Goal: Task Accomplishment & Management: Complete application form

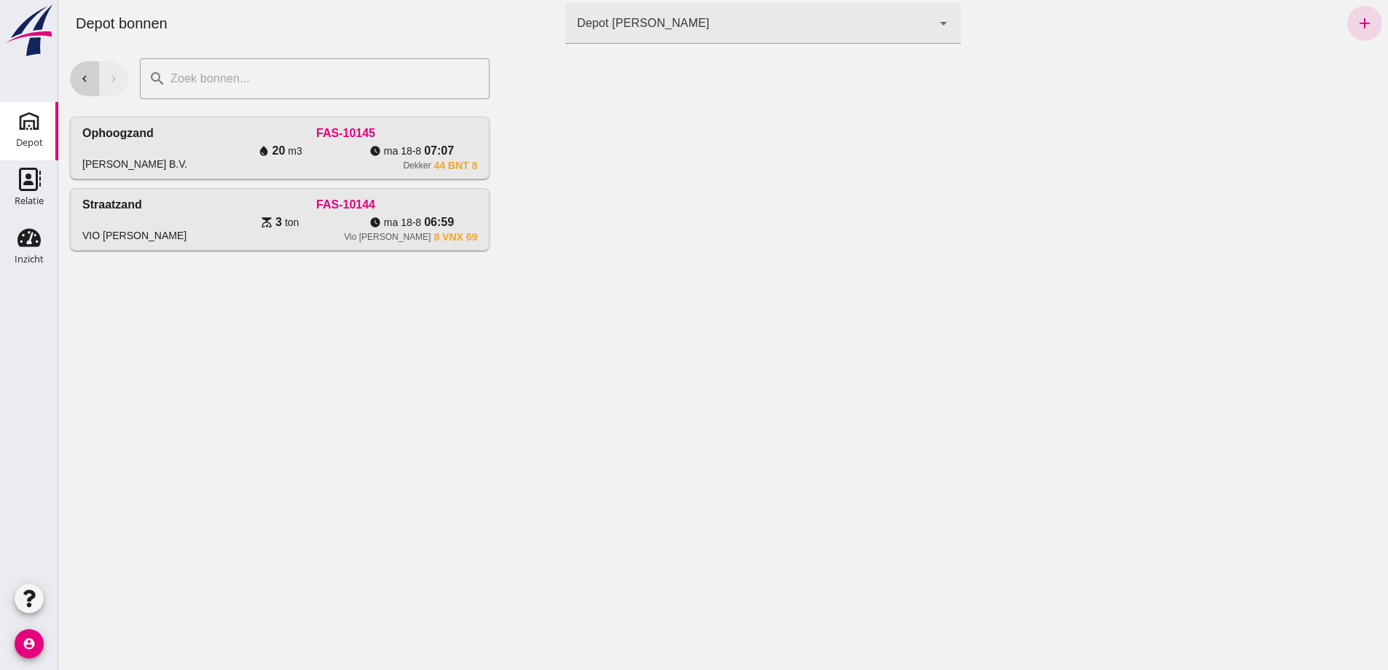
click at [88, 82] on icon "chevron_left" at bounding box center [84, 78] width 13 height 13
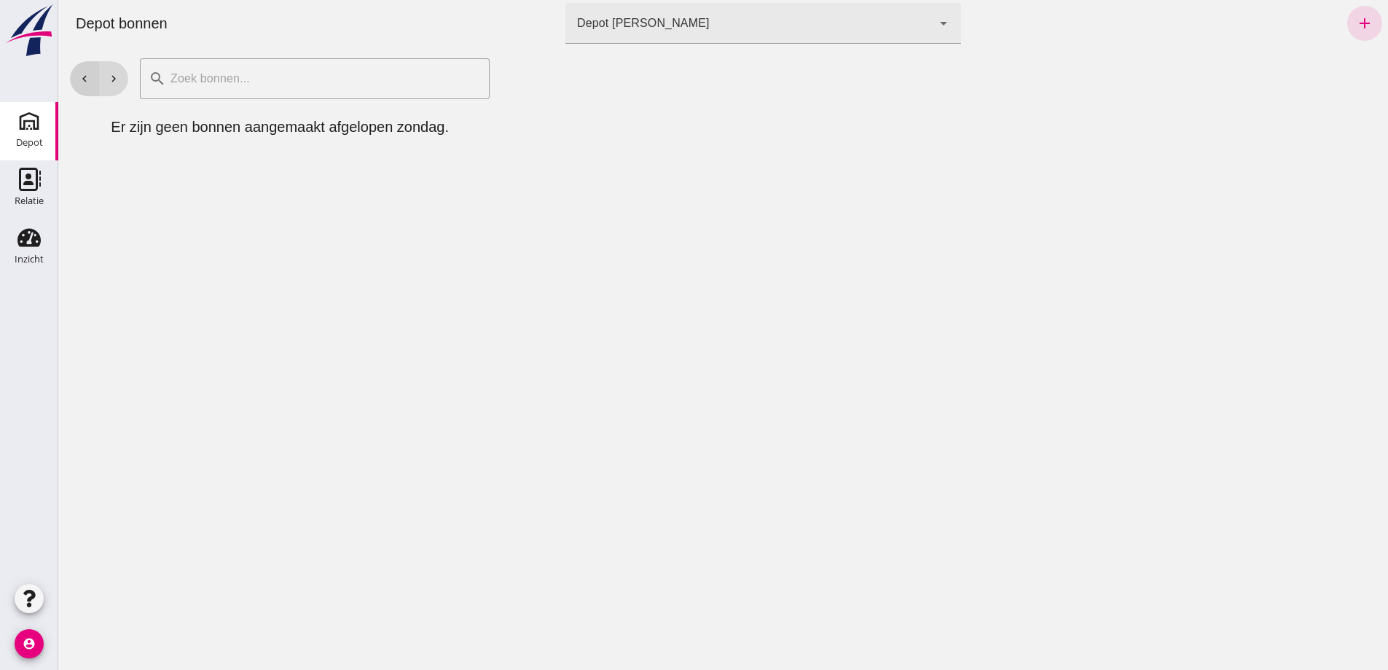
click at [88, 82] on icon "chevron_left" at bounding box center [84, 78] width 13 height 13
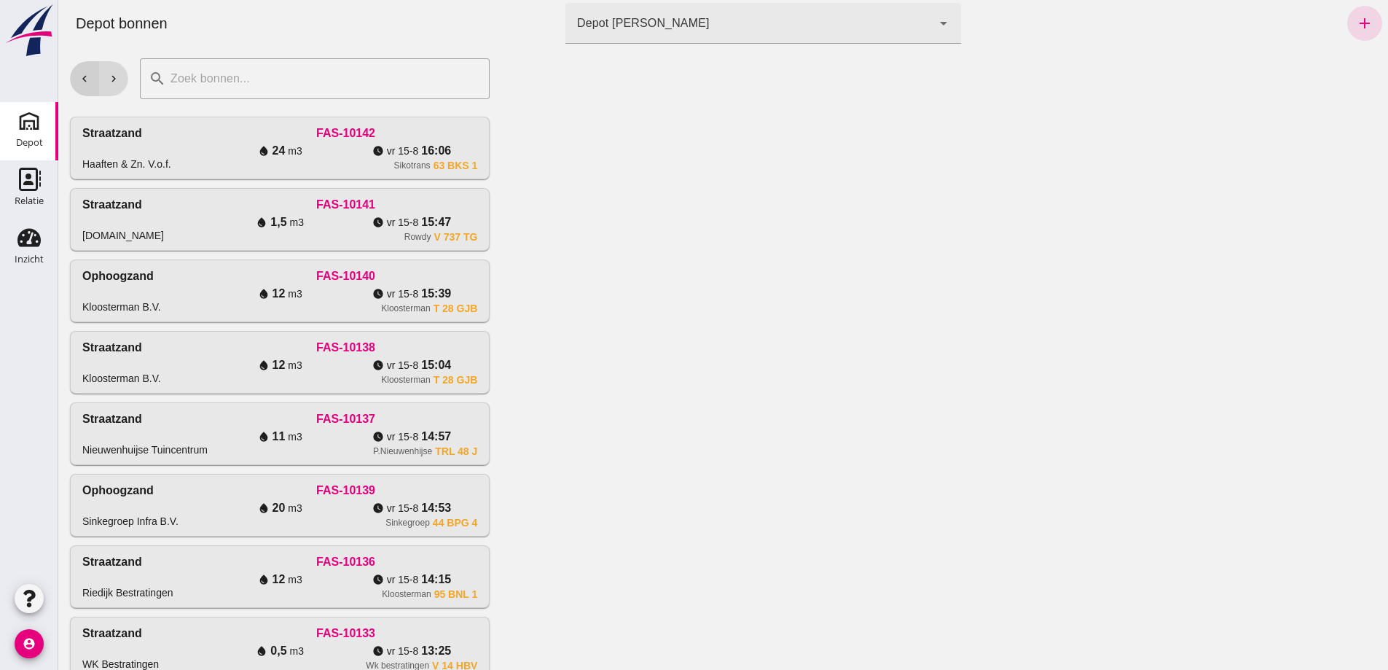
click at [88, 82] on icon "chevron_left" at bounding box center [84, 78] width 13 height 13
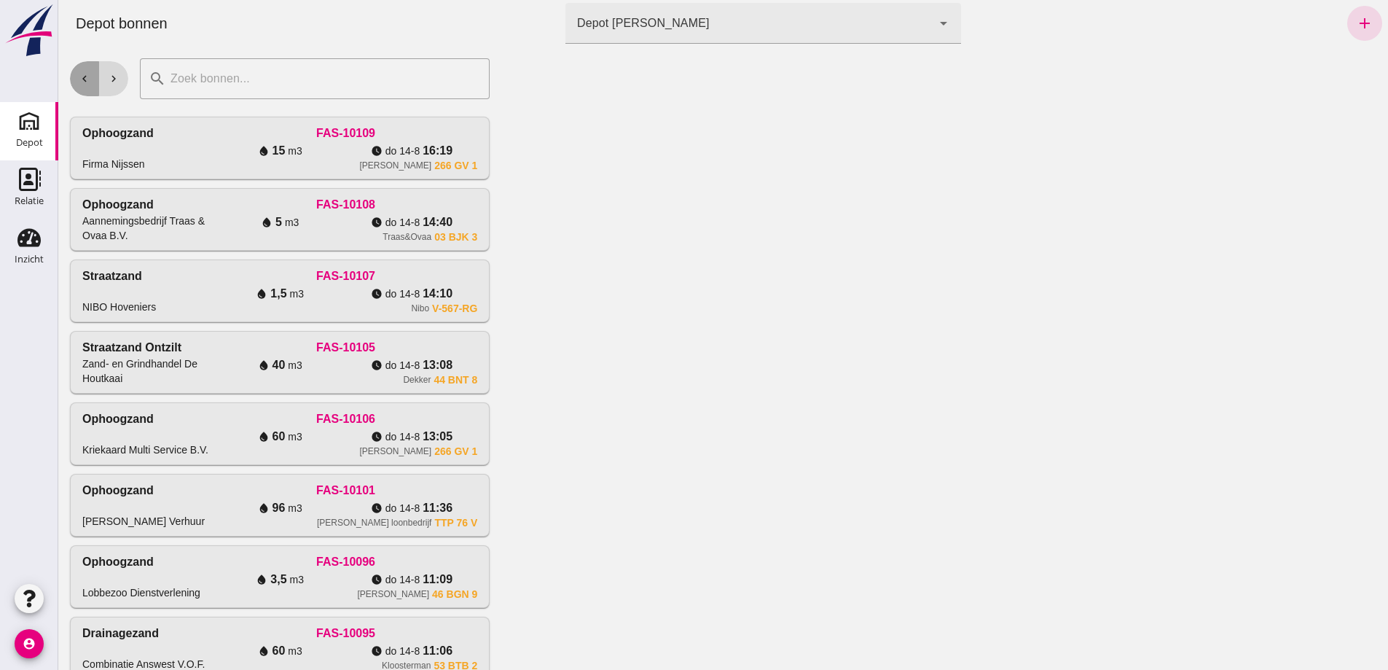
click at [88, 82] on icon "chevron_left" at bounding box center [84, 78] width 13 height 13
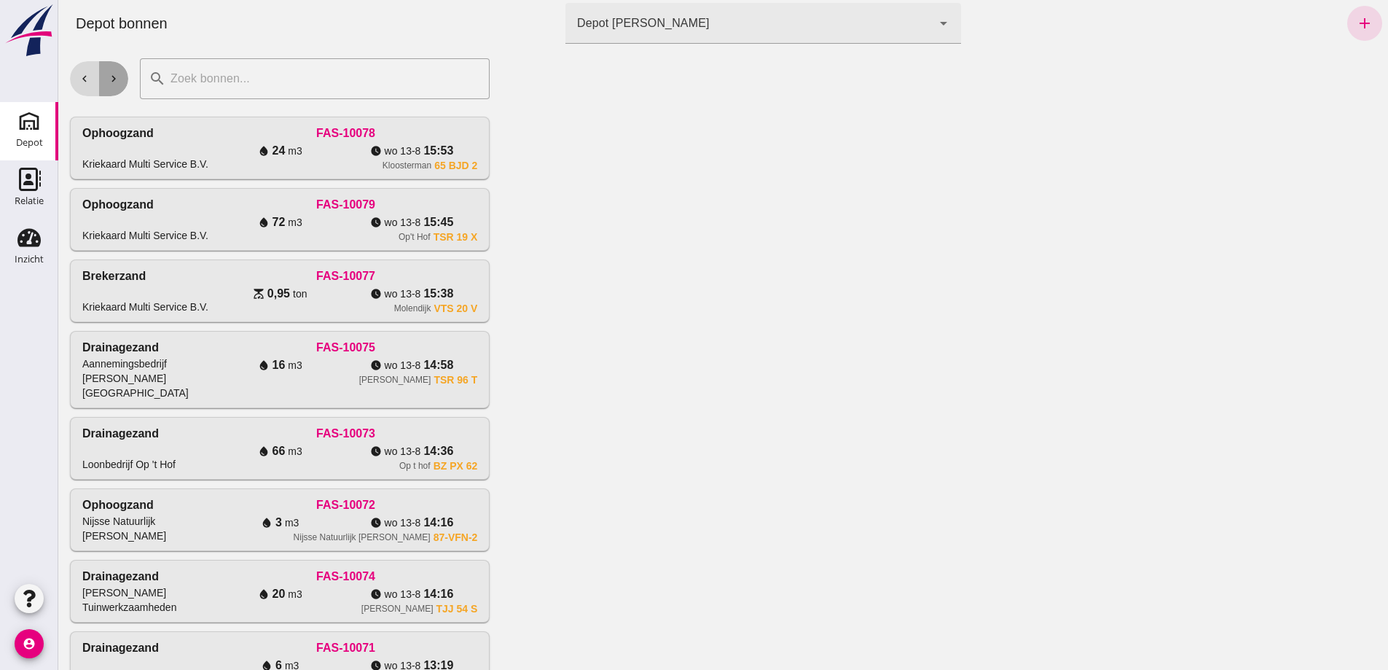
click at [112, 77] on icon "chevron_right" at bounding box center [113, 78] width 13 height 13
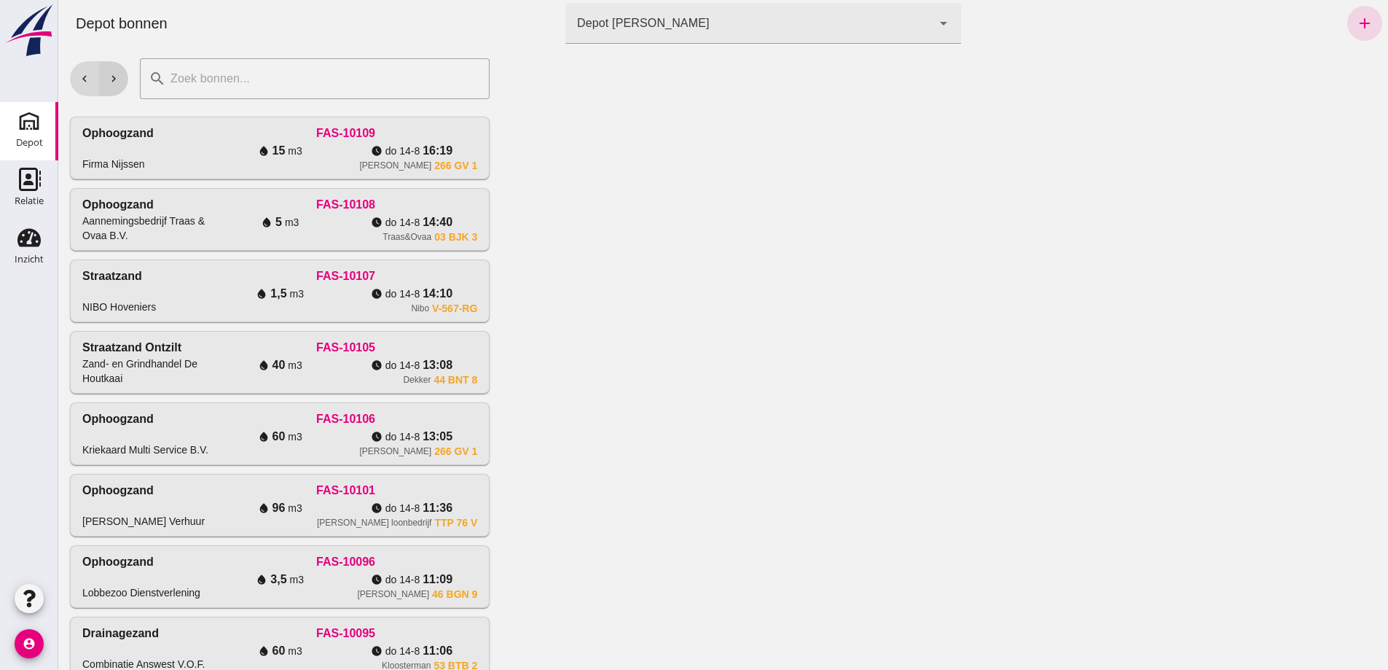
click at [117, 74] on icon "chevron_right" at bounding box center [113, 78] width 13 height 13
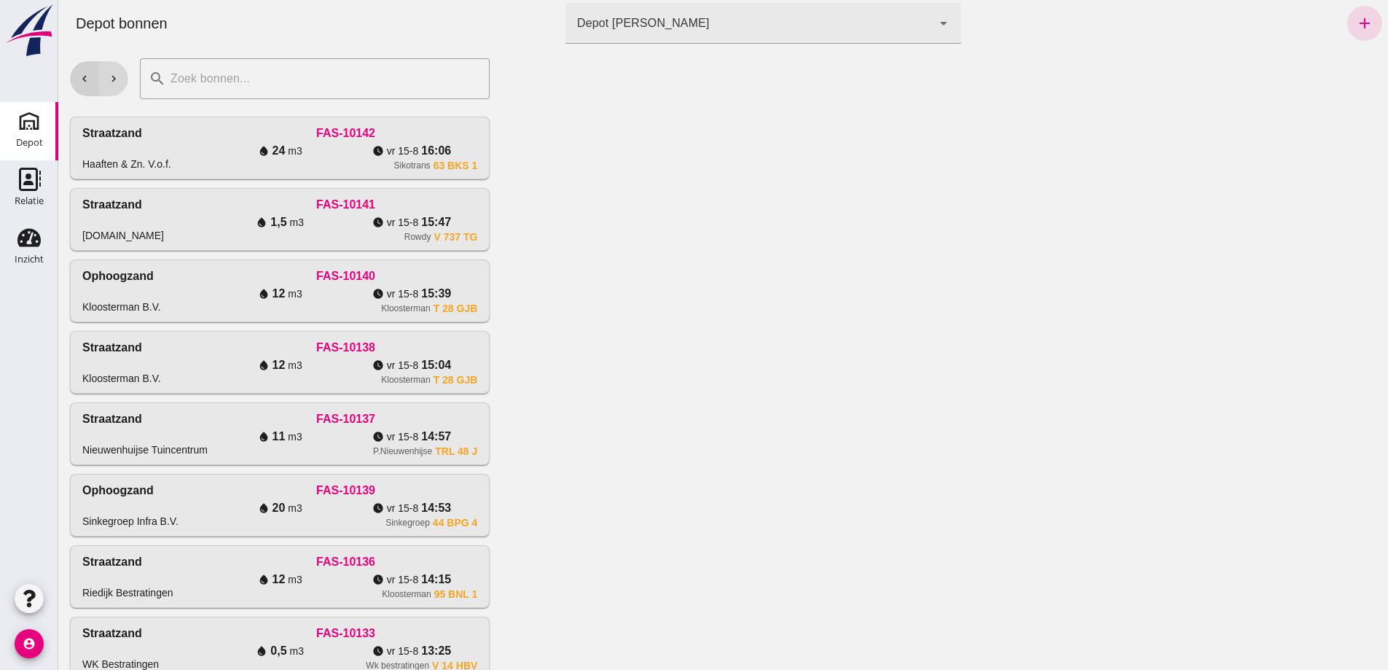
click at [82, 81] on icon "chevron_left" at bounding box center [84, 78] width 13 height 13
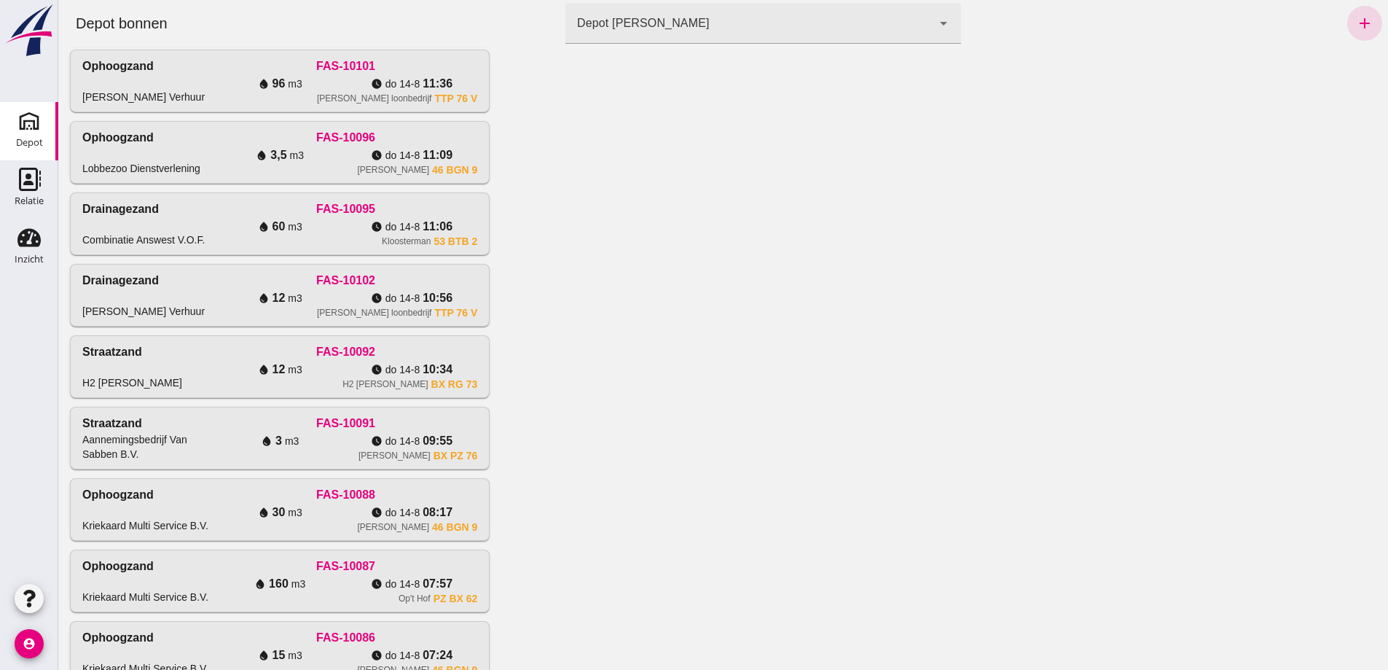
scroll to position [420, 0]
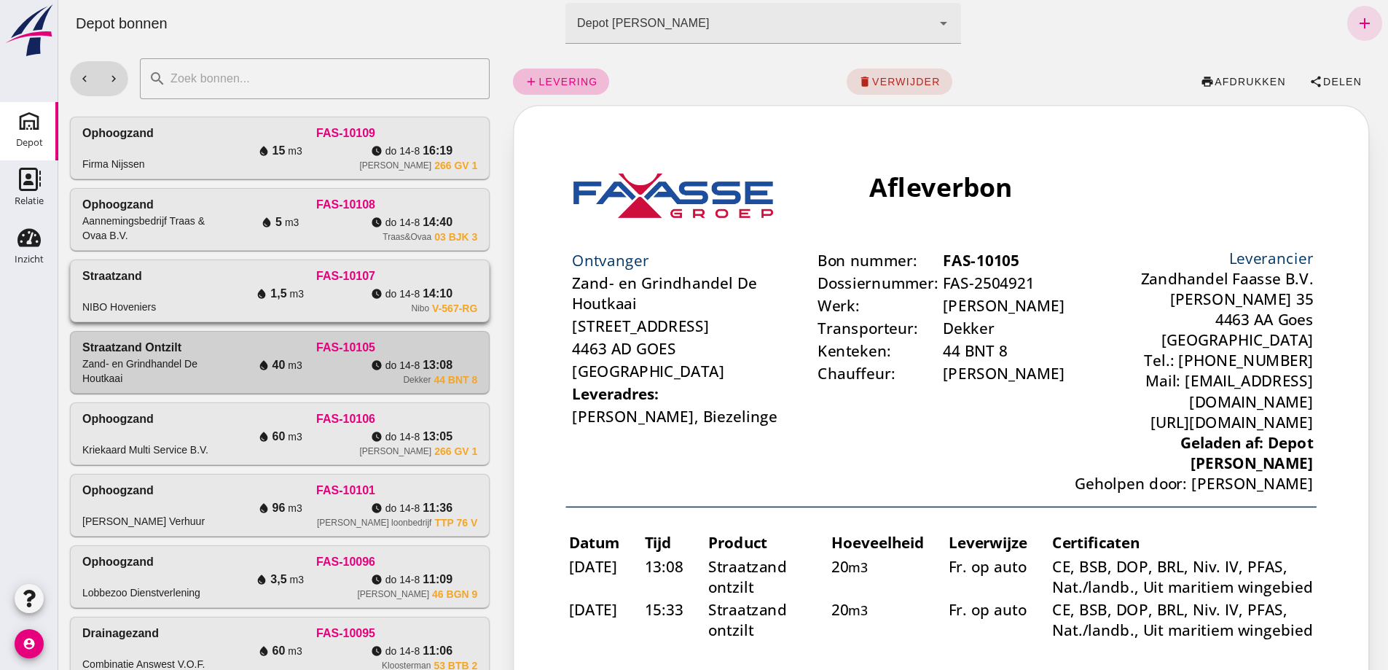
scroll to position [0, 0]
click at [113, 79] on icon "chevron_right" at bounding box center [113, 78] width 13 height 13
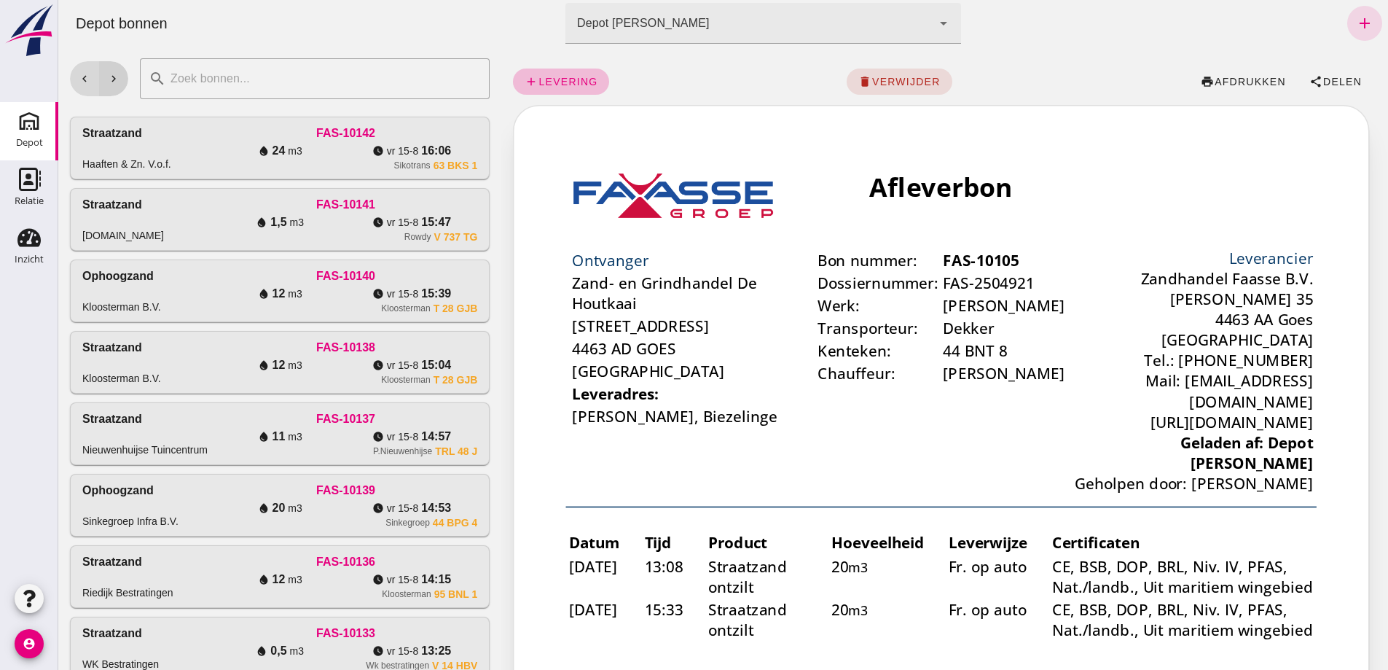
click at [109, 82] on icon "chevron_right" at bounding box center [113, 78] width 13 height 13
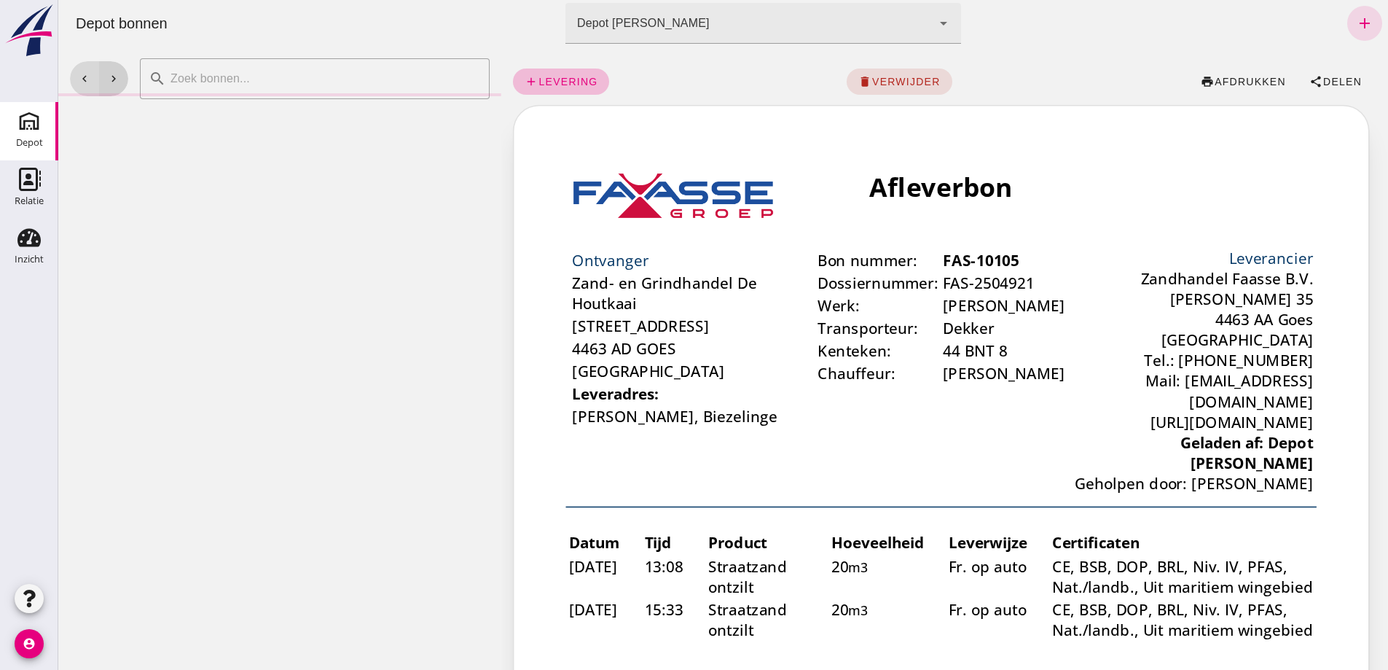
click at [113, 75] on icon "chevron_right" at bounding box center [113, 78] width 13 height 13
click at [113, 80] on icon "chevron_right" at bounding box center [113, 78] width 13 height 13
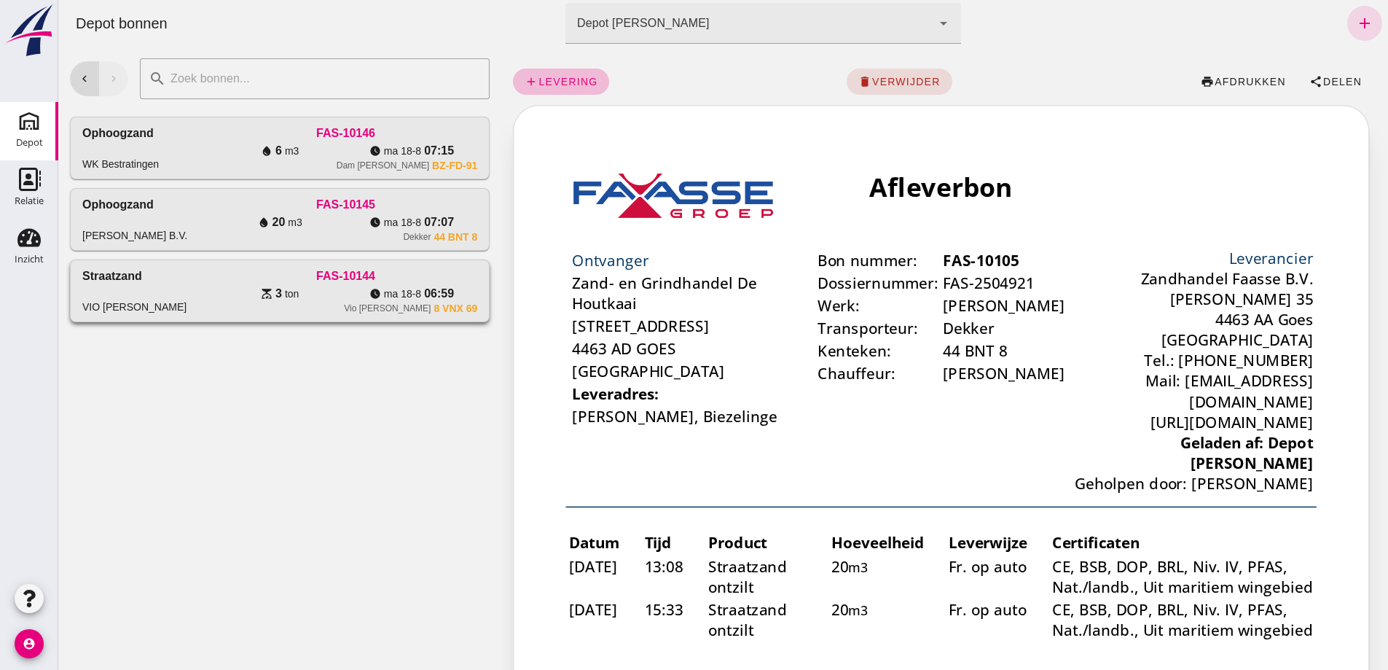
click div "FAS-10144"
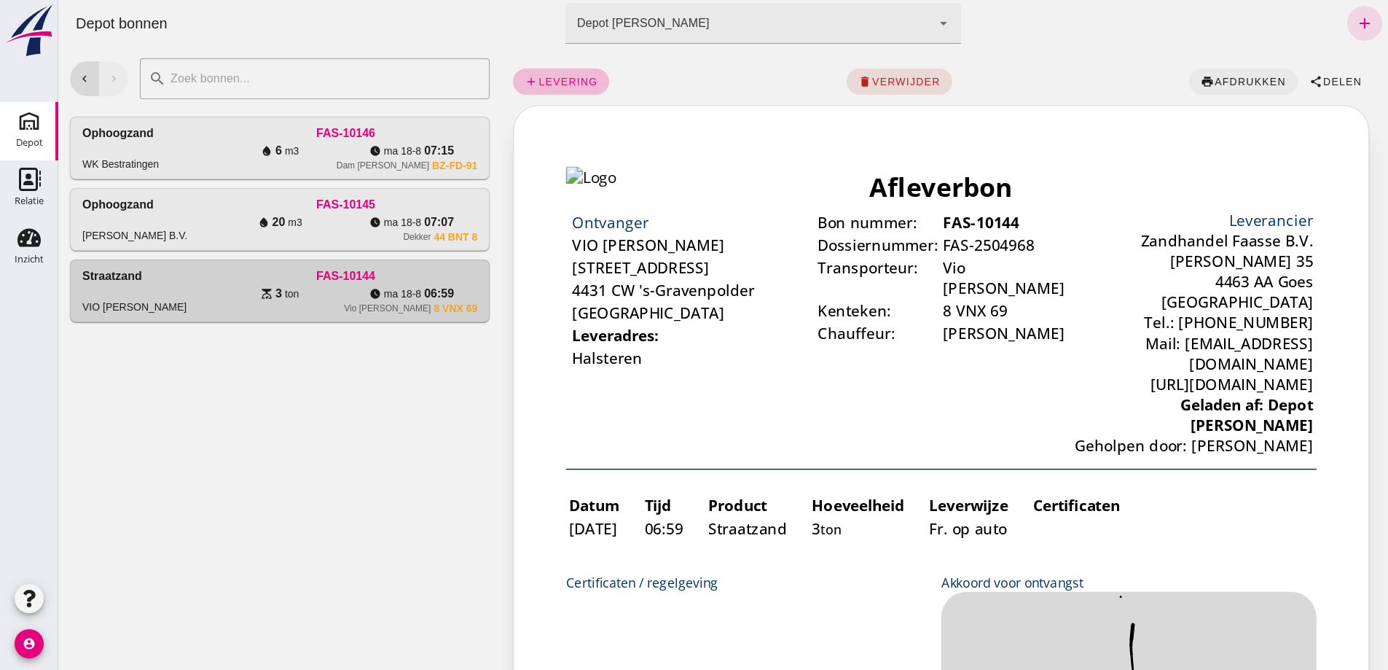
click span "afdrukken"
click at [1356, 19] on icon "add" at bounding box center [1364, 23] width 17 height 17
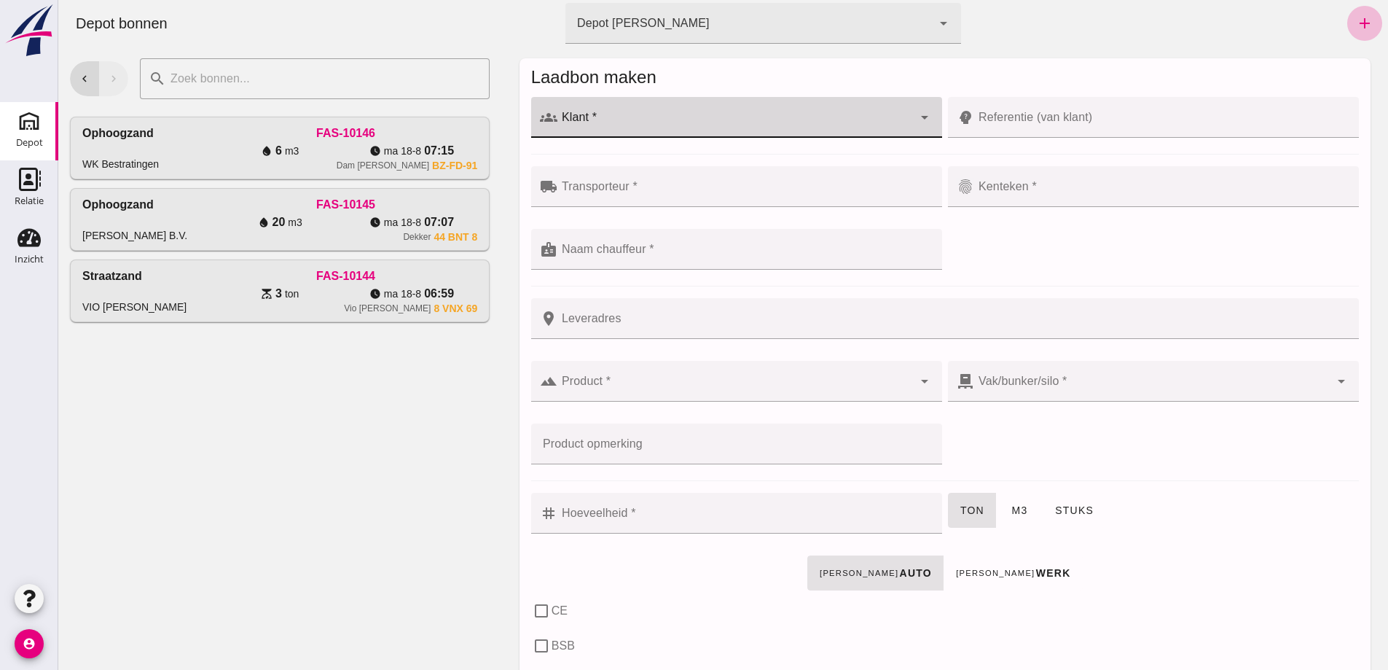
click input "Klant *"
type input "v"
type input "I"
click input "Viogroen"
click at [585, 159] on div "VIO [PERSON_NAME]" at bounding box center [741, 160] width 364 height 17
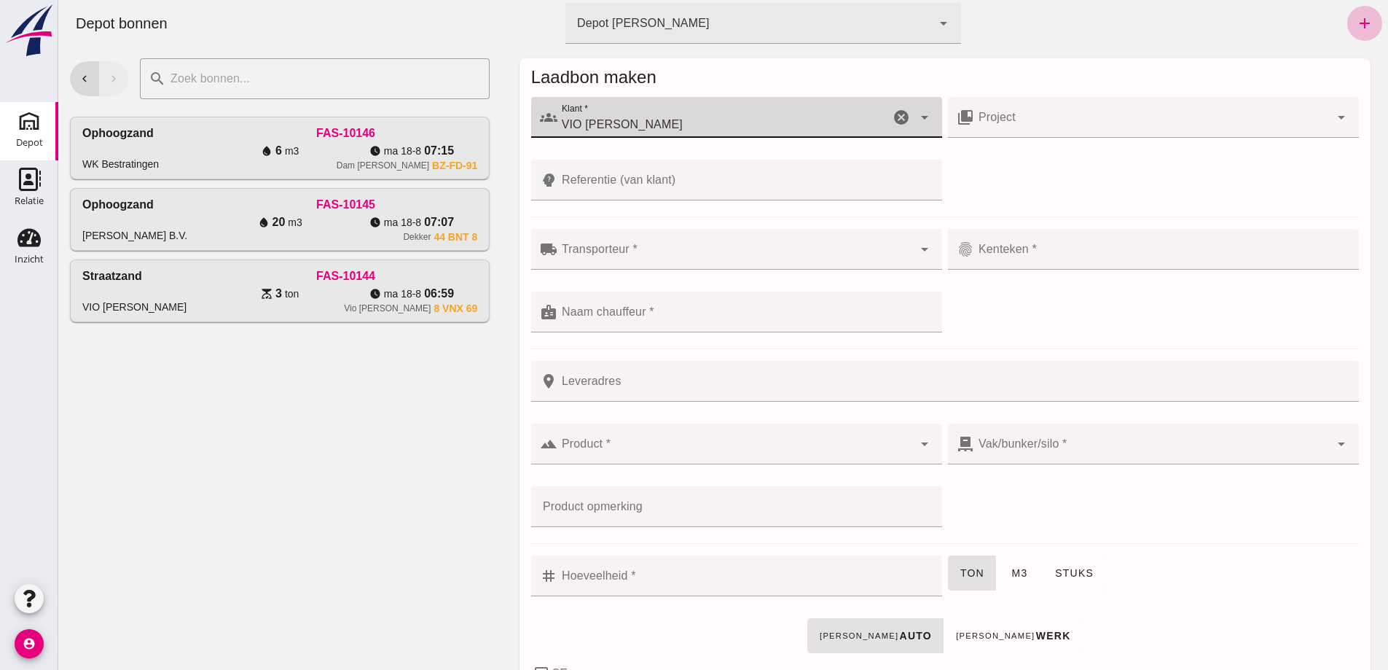
type input "VIO [PERSON_NAME]"
click input "Transporteur *"
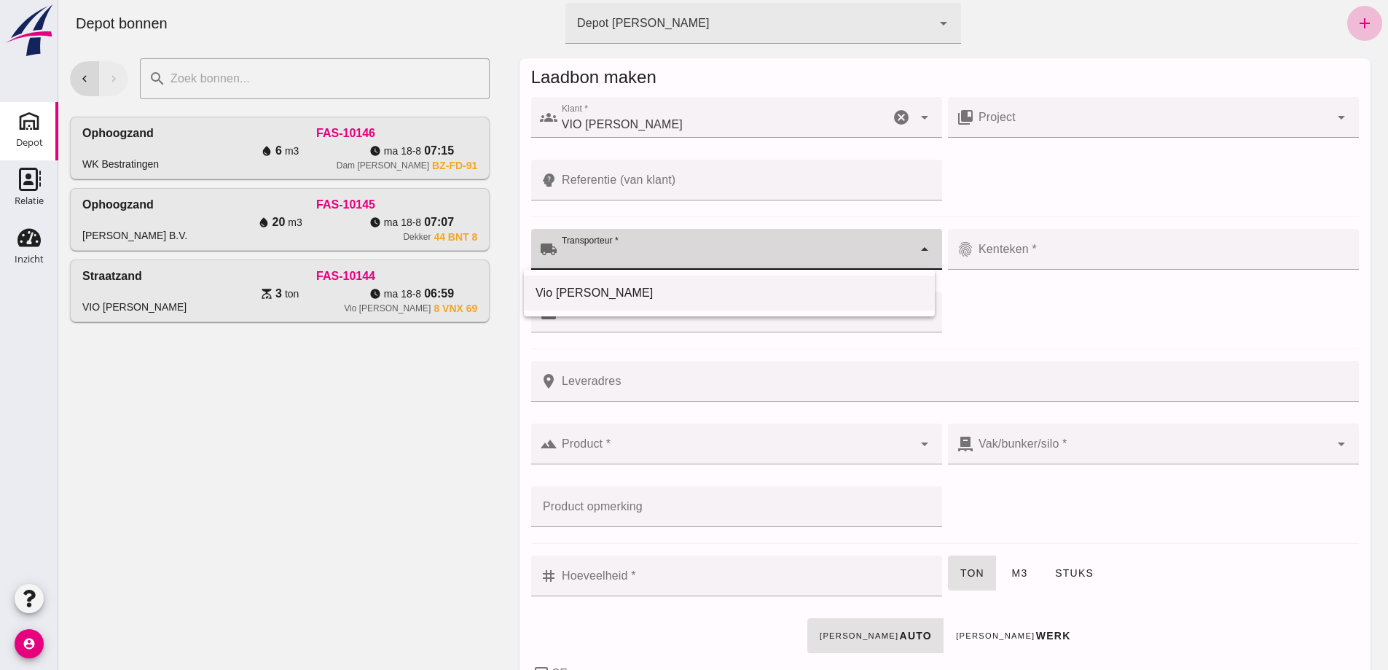
click at [556, 289] on div "Vio [PERSON_NAME]" at bounding box center [730, 292] width 388 height 17
type input "Vio [PERSON_NAME]"
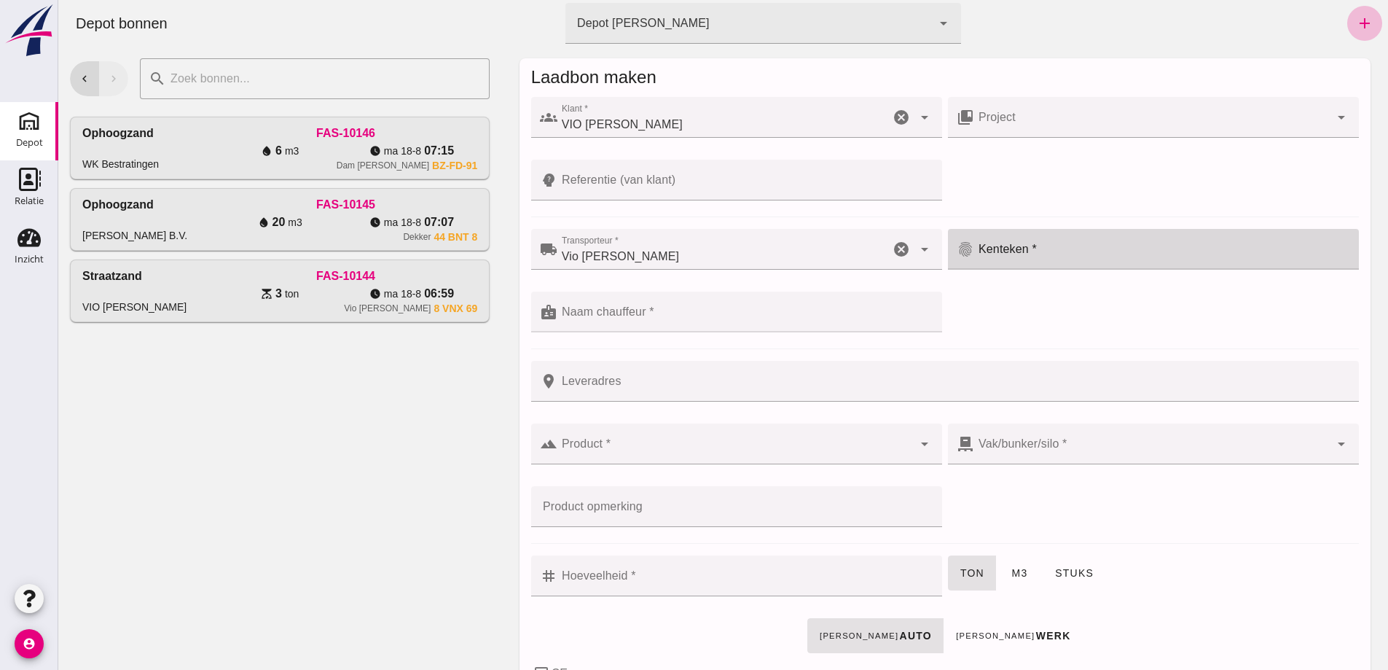
click input "Kenteken *"
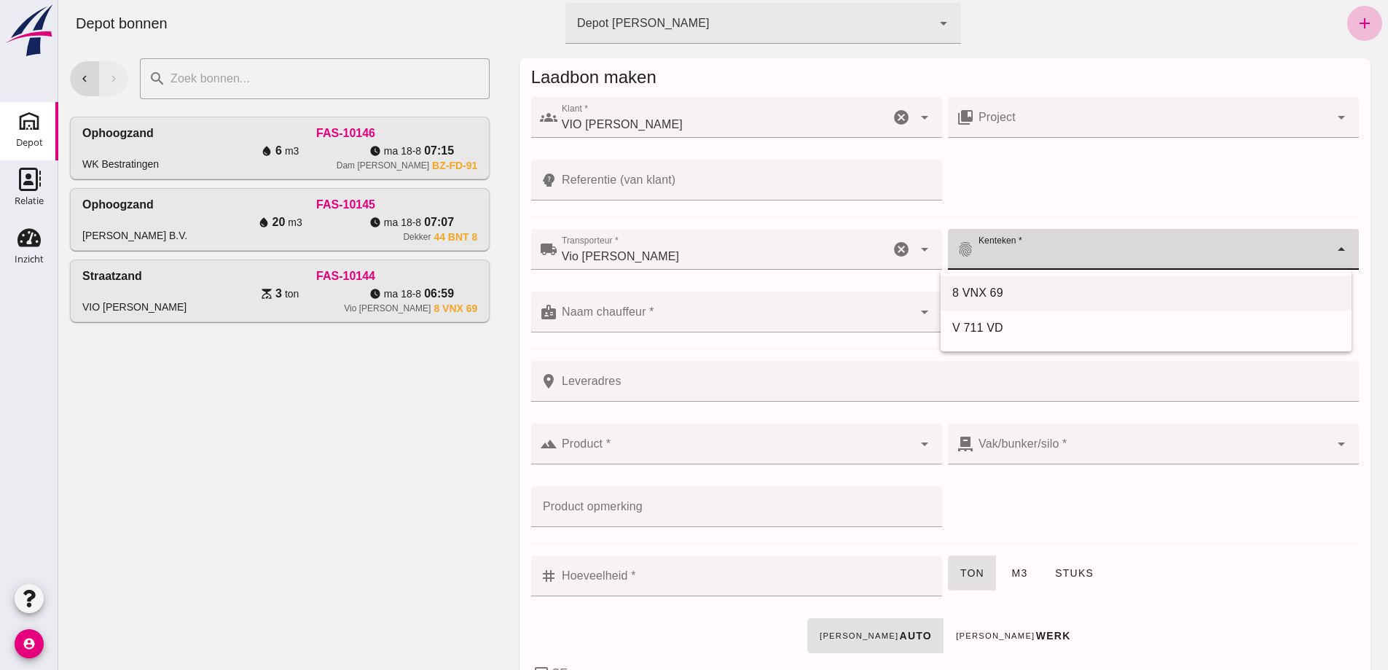
click at [981, 290] on div "8 VNX 69" at bounding box center [1146, 292] width 388 height 17
type input "8 VNX 69"
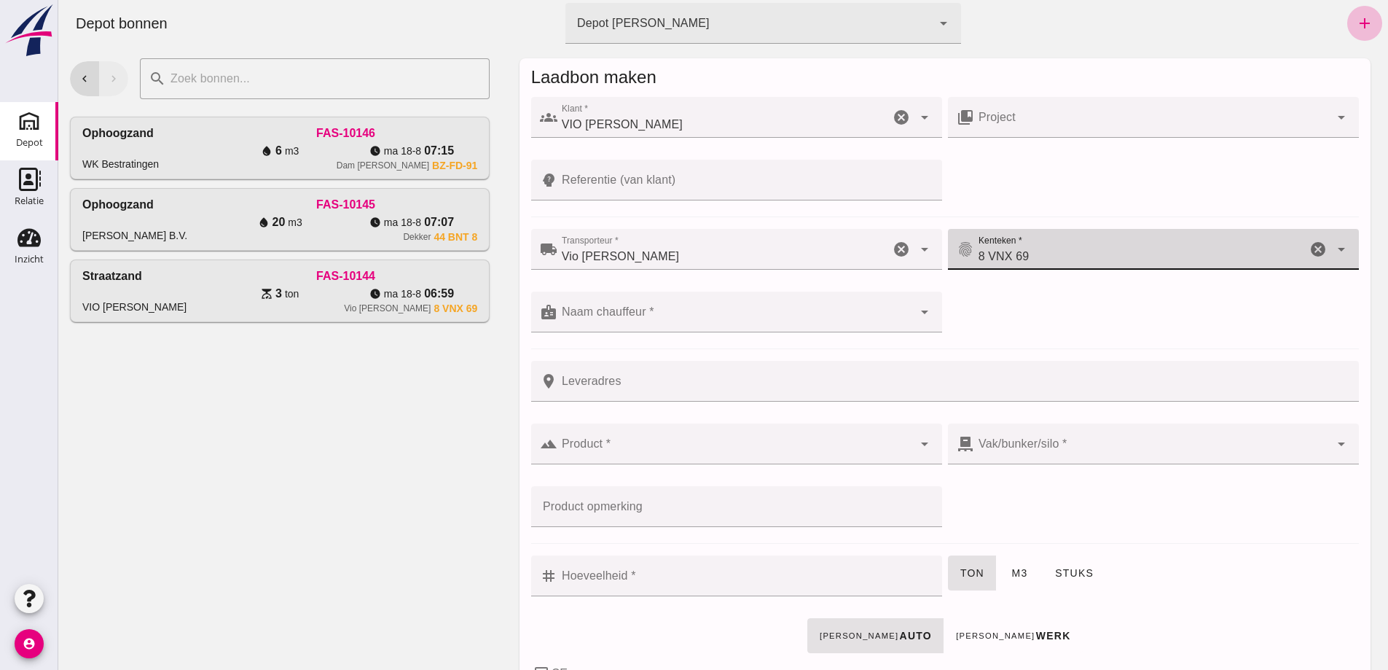
click div
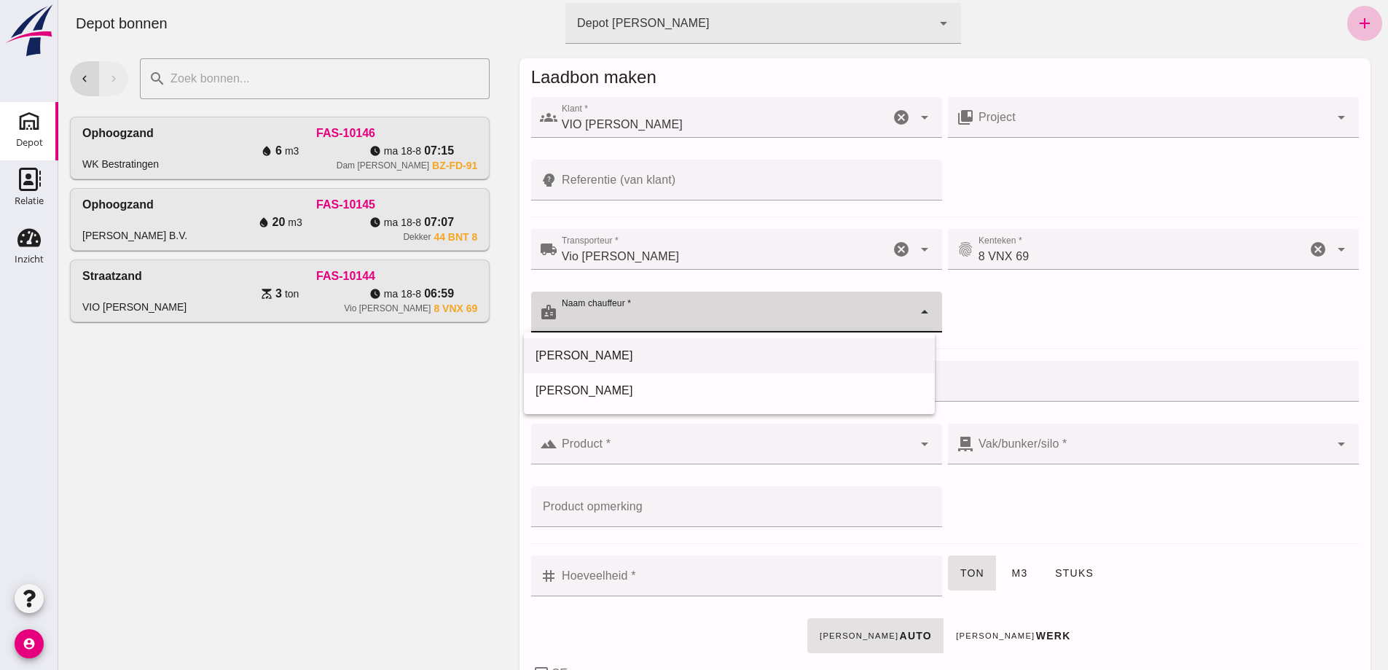
click at [545, 348] on div "Ivo" at bounding box center [730, 355] width 388 height 17
type input "Ivo"
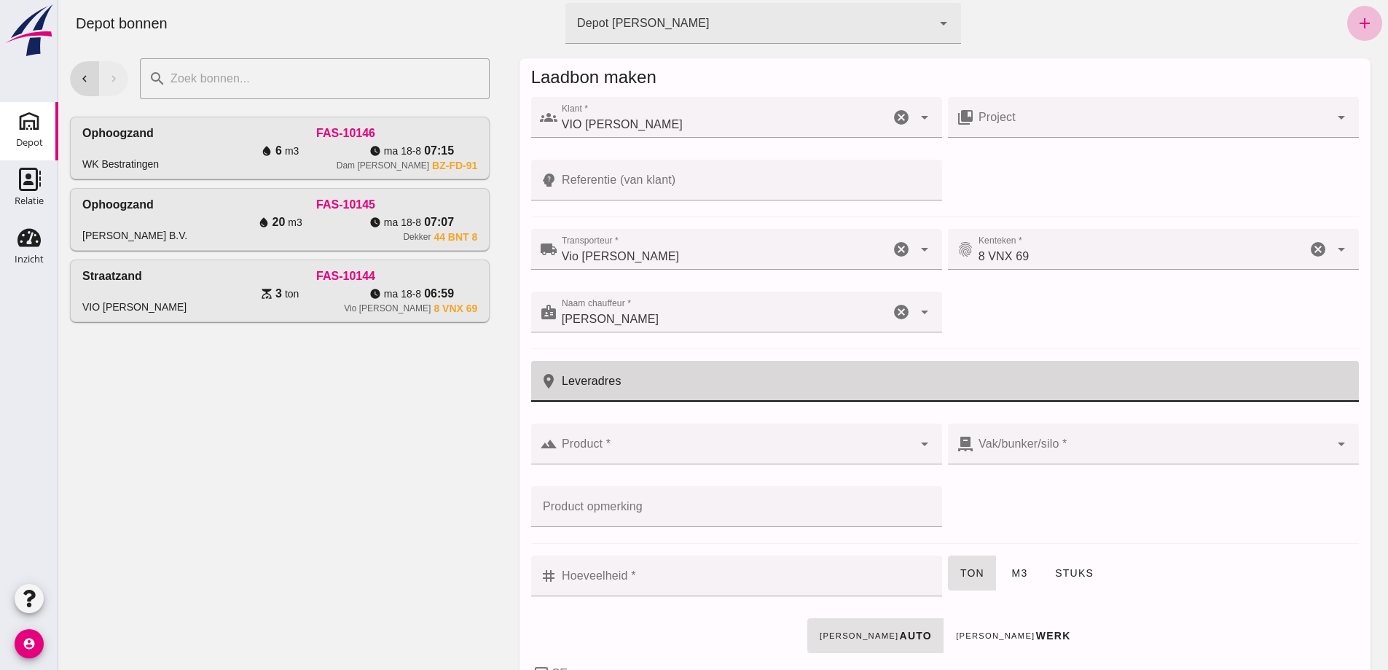
click input "Leveradres"
type input "Halsteren"
click input "Product *"
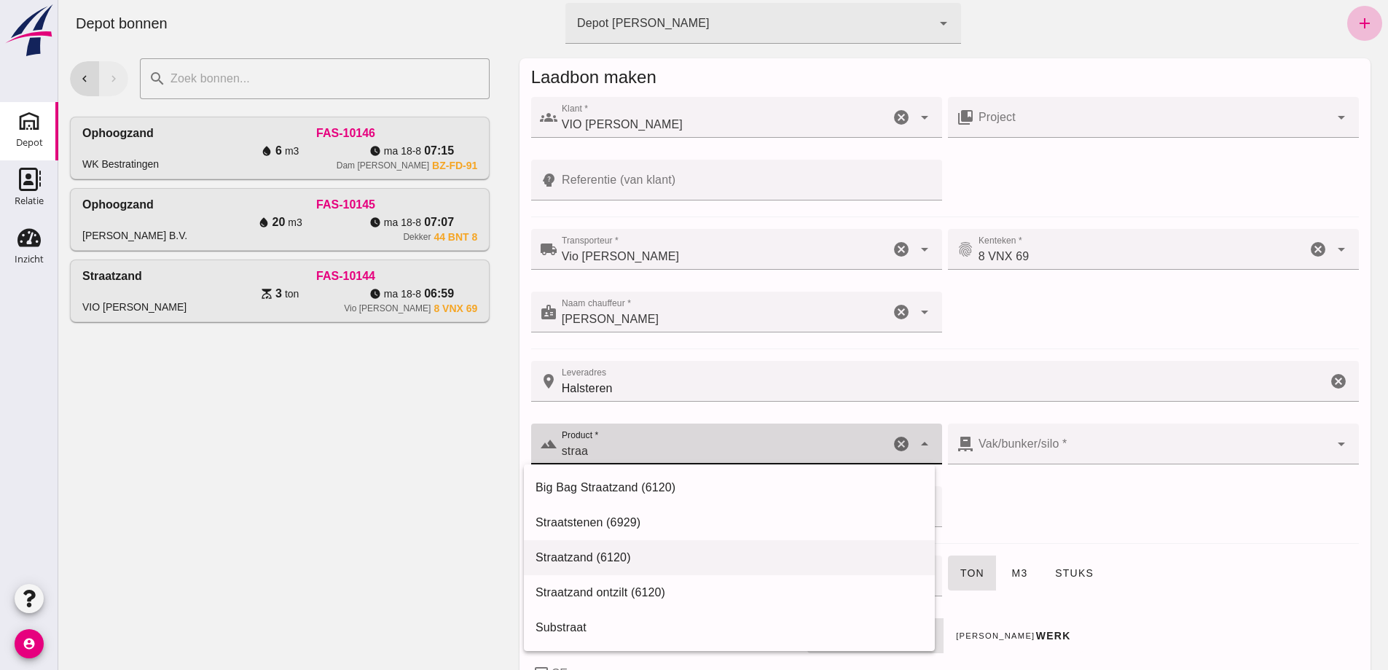
click at [583, 555] on div "Straatzand (6120)" at bounding box center [730, 557] width 388 height 17
type input "Straatzand (6120)"
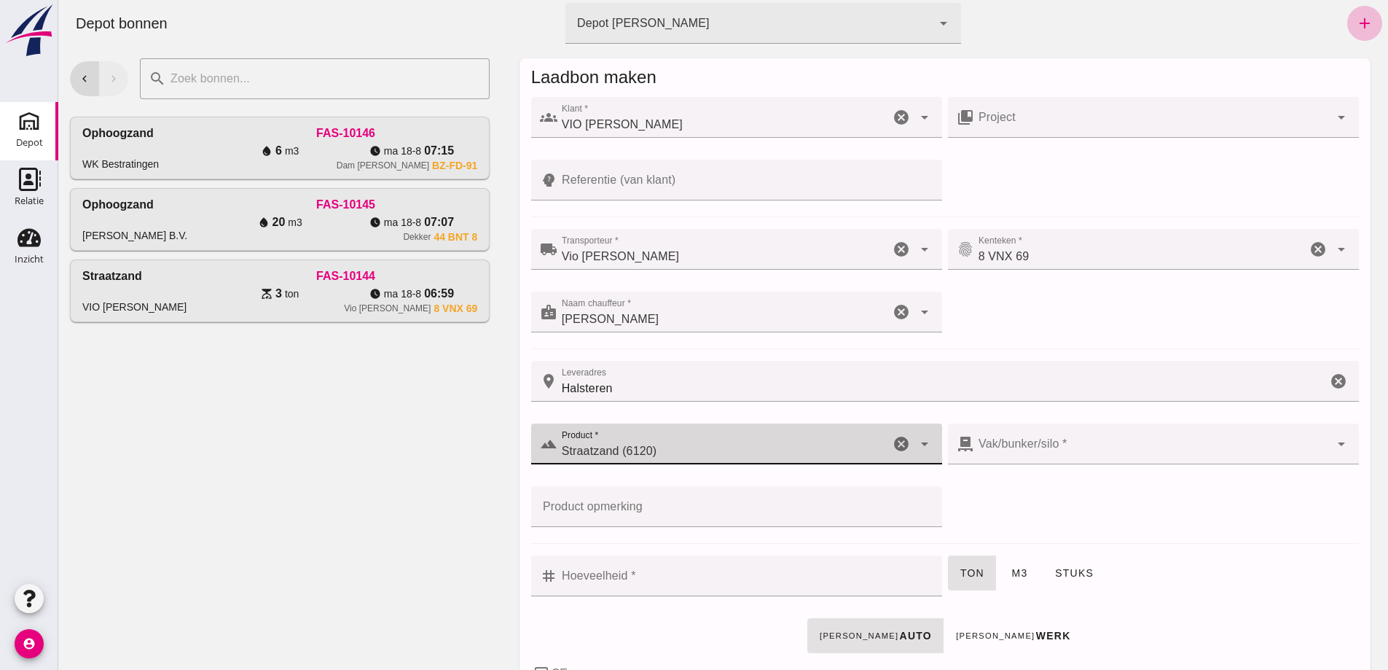
type input "283"
type input "Straatzand (6120)"
click div "283"
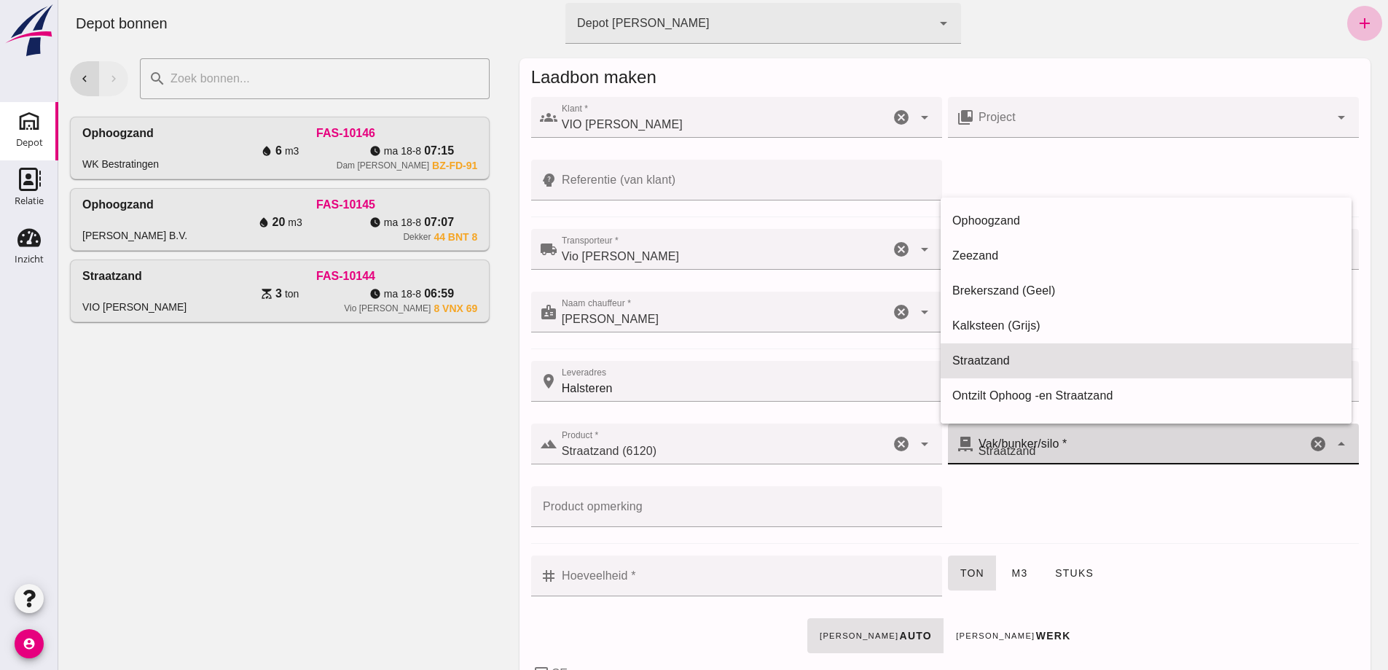
scroll to position [31, 0]
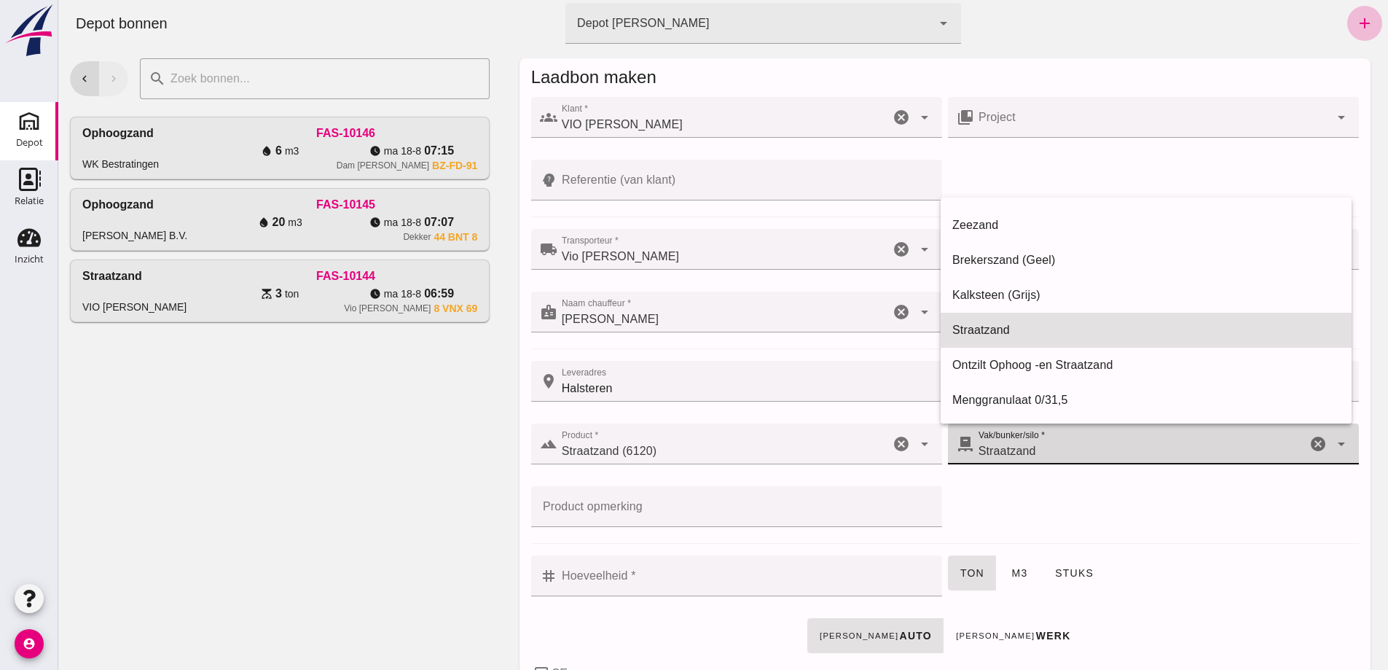
click at [1008, 453] on span "Straatzand" at bounding box center [1008, 450] width 58 height 17
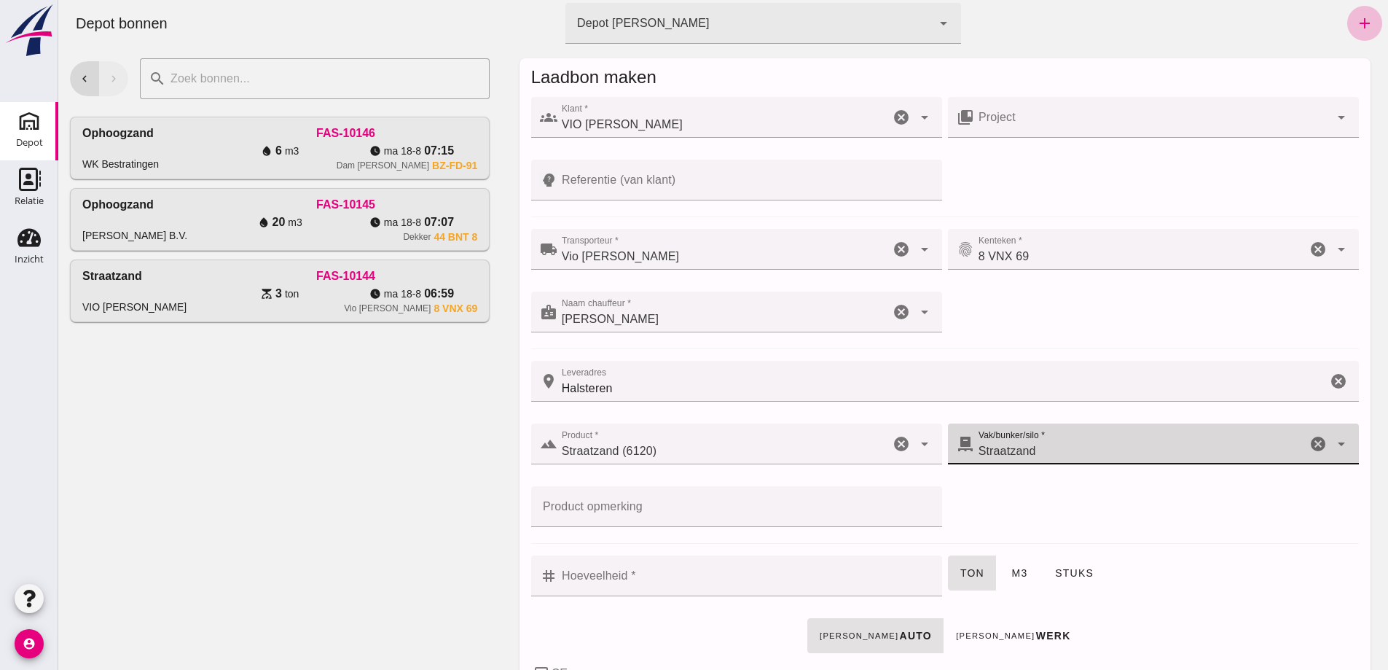
click input "Hoeveelheid *"
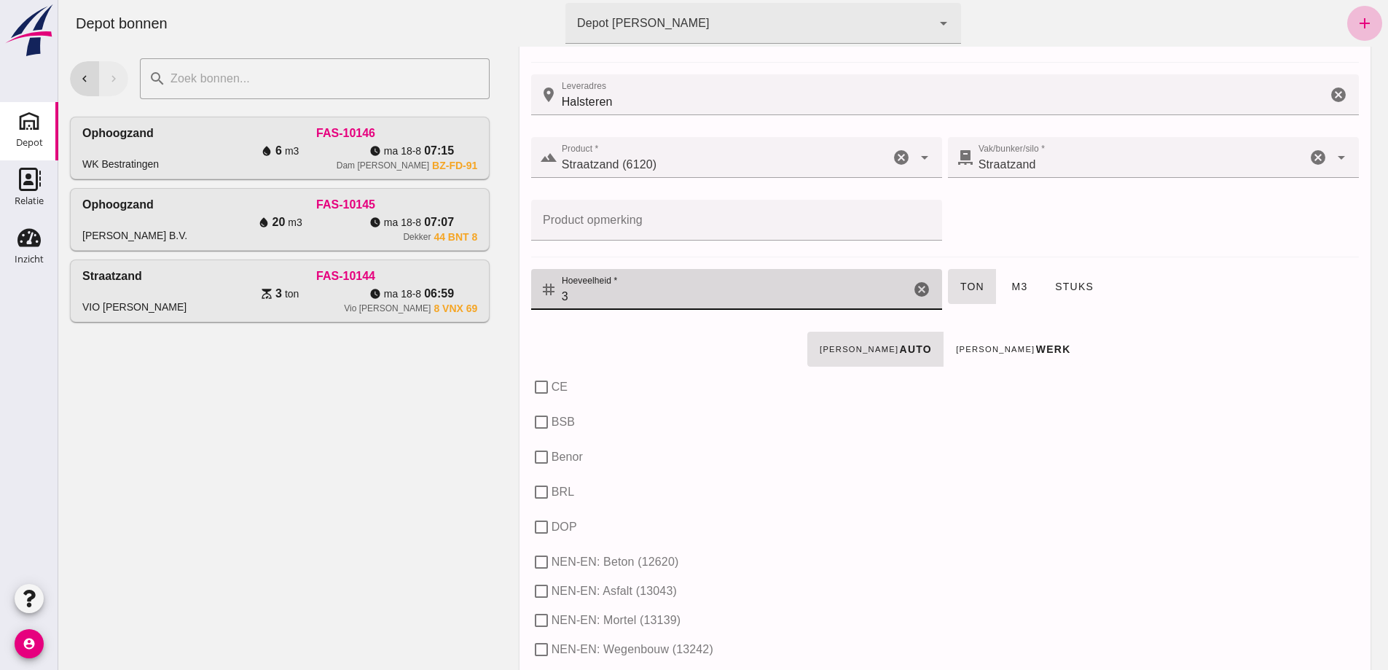
scroll to position [291, 0]
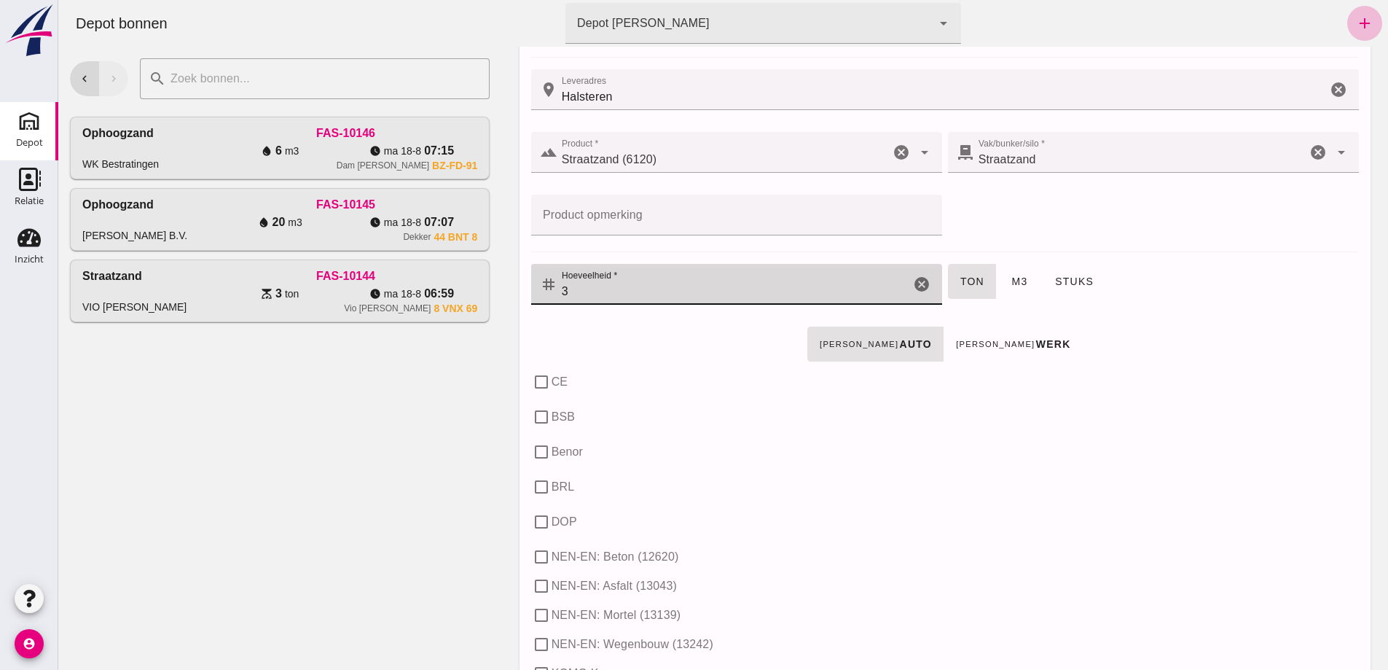
type input "3"
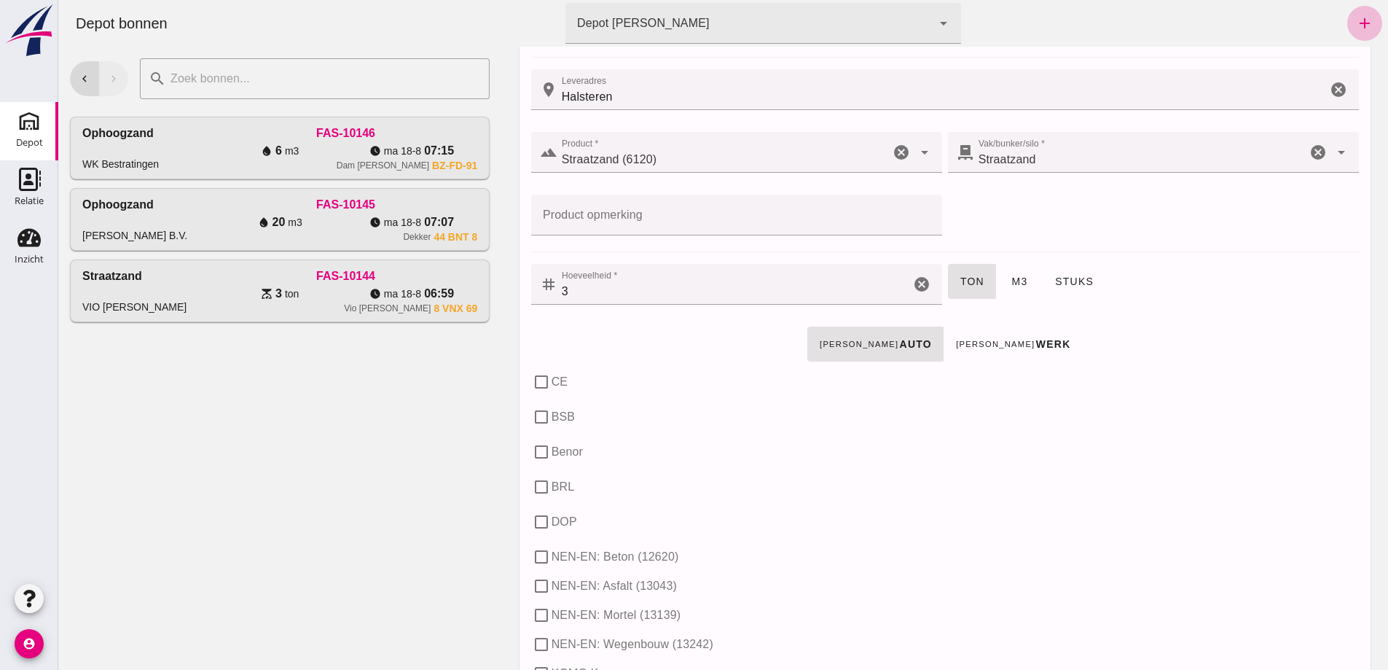
click at [953, 504] on div "check_box_outline_blank BRL" at bounding box center [945, 521] width 834 height 35
click span "m3"
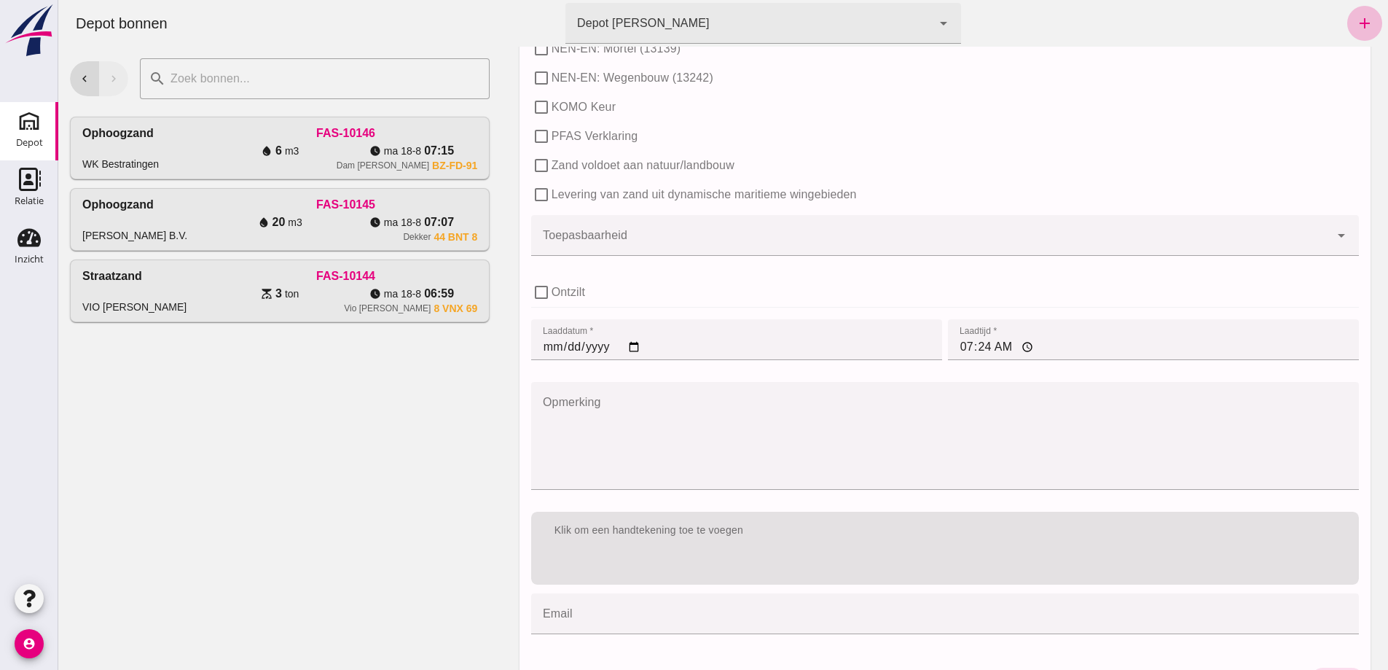
scroll to position [899, 0]
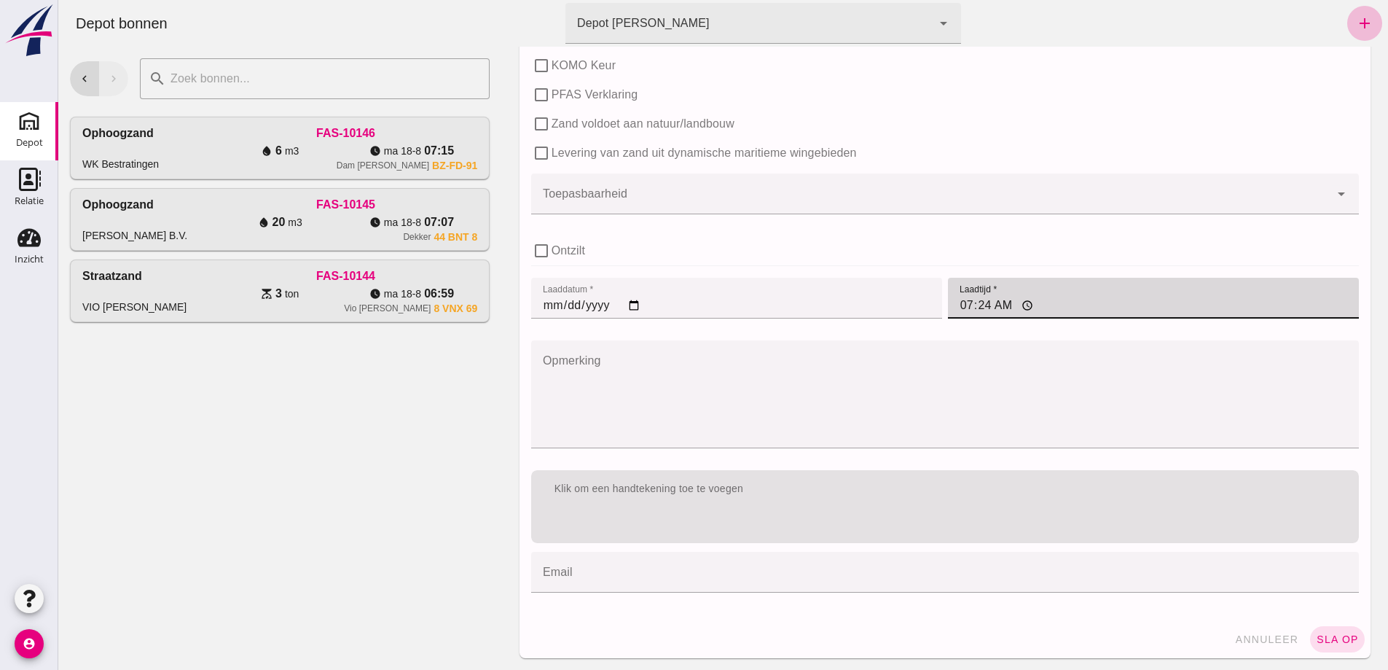
click input "07:24"
type input "06:59"
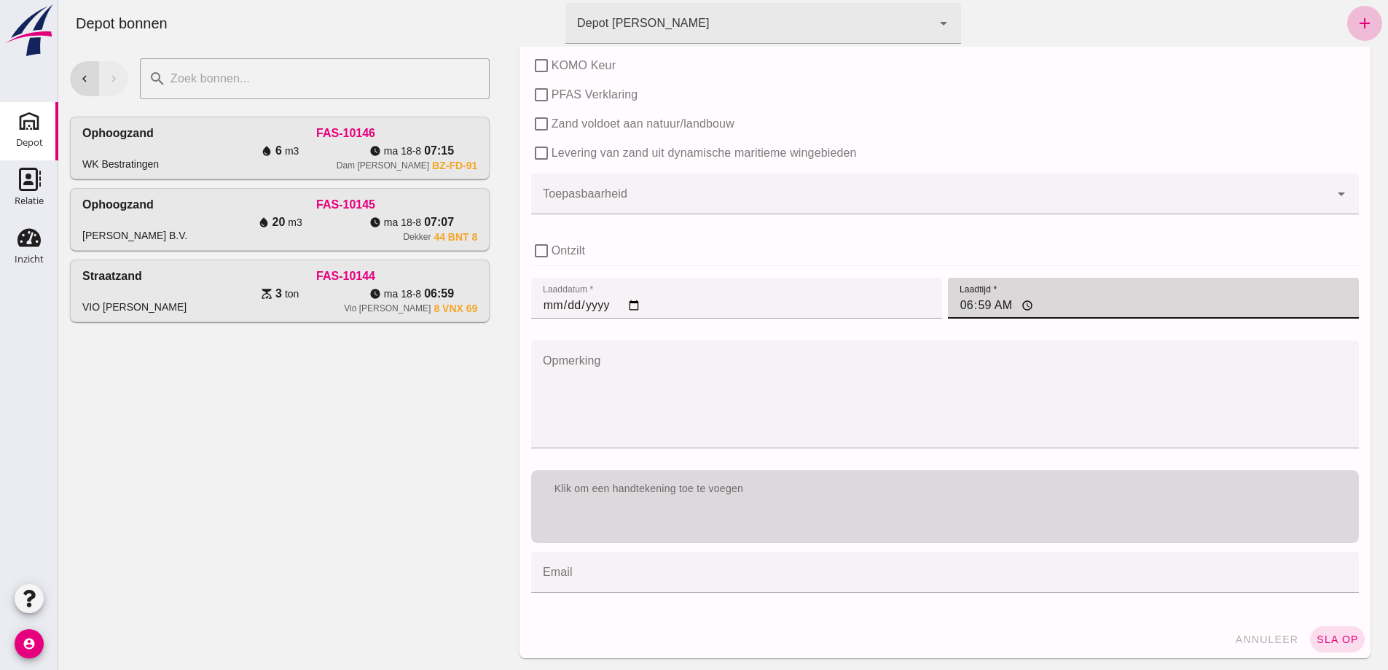
click div "Klik om een handtekening toe te voegen"
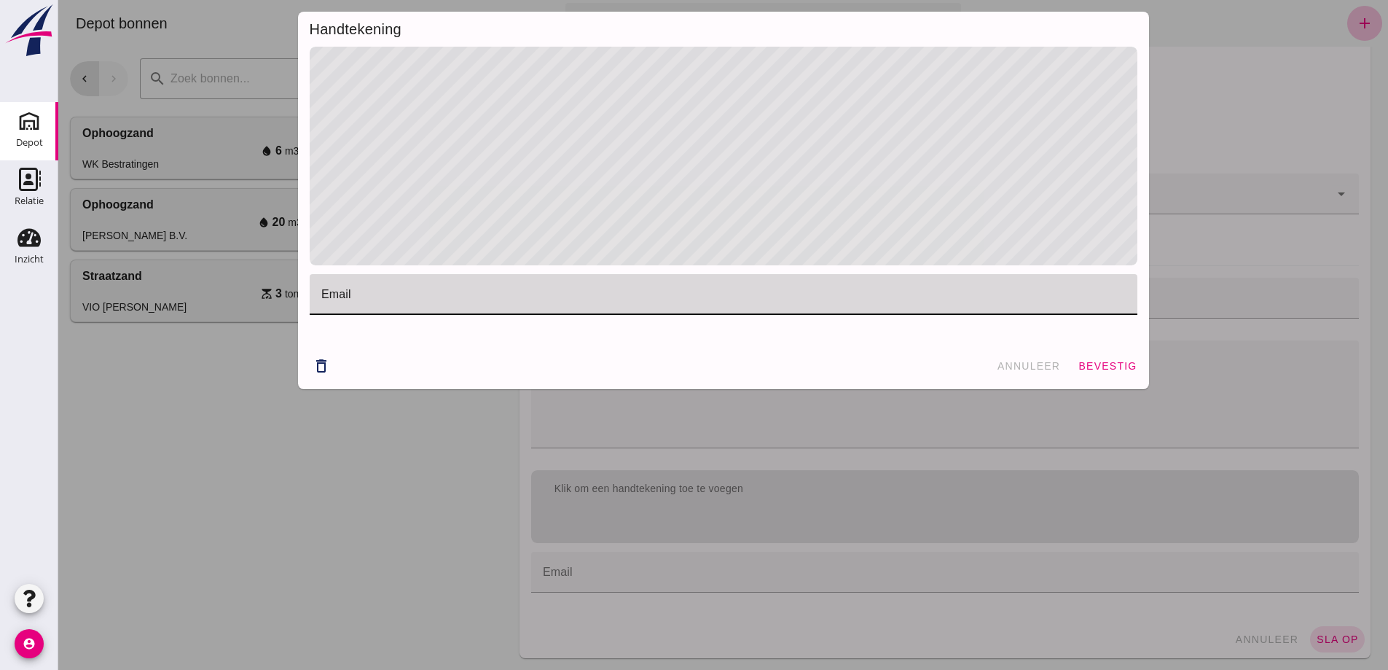
click input "email"
click span "bevestig"
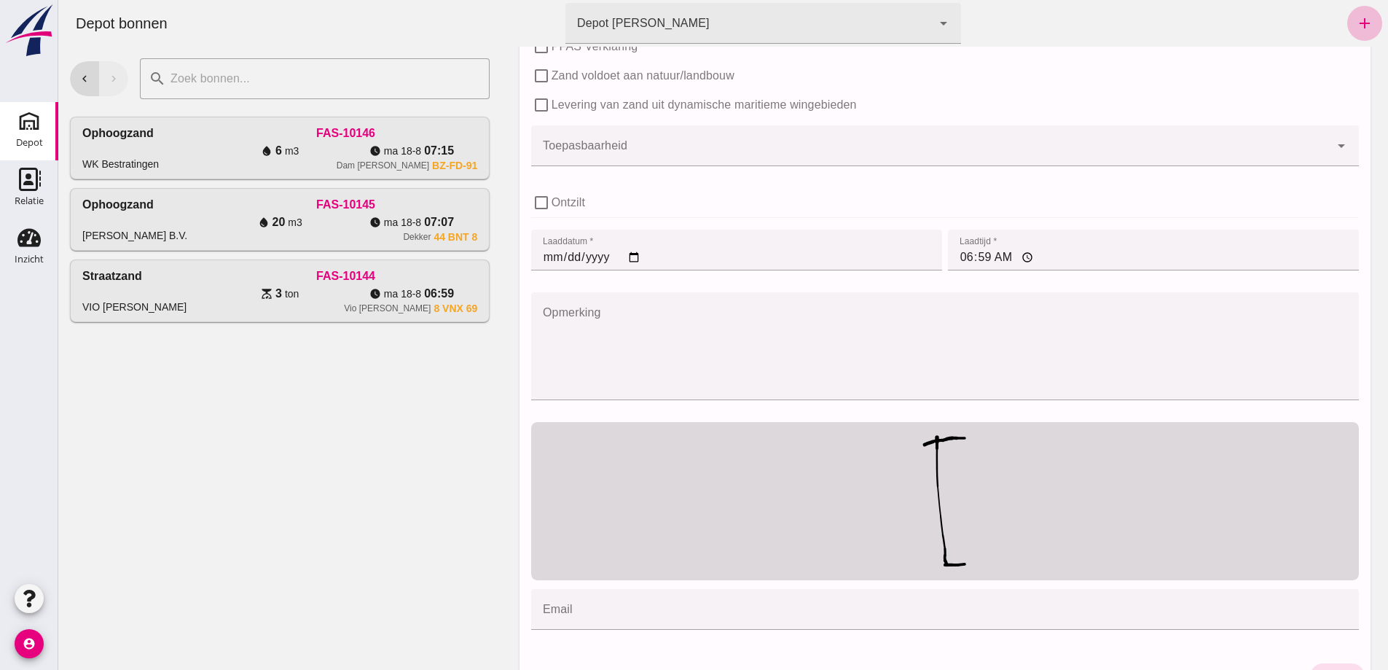
scroll to position [984, 0]
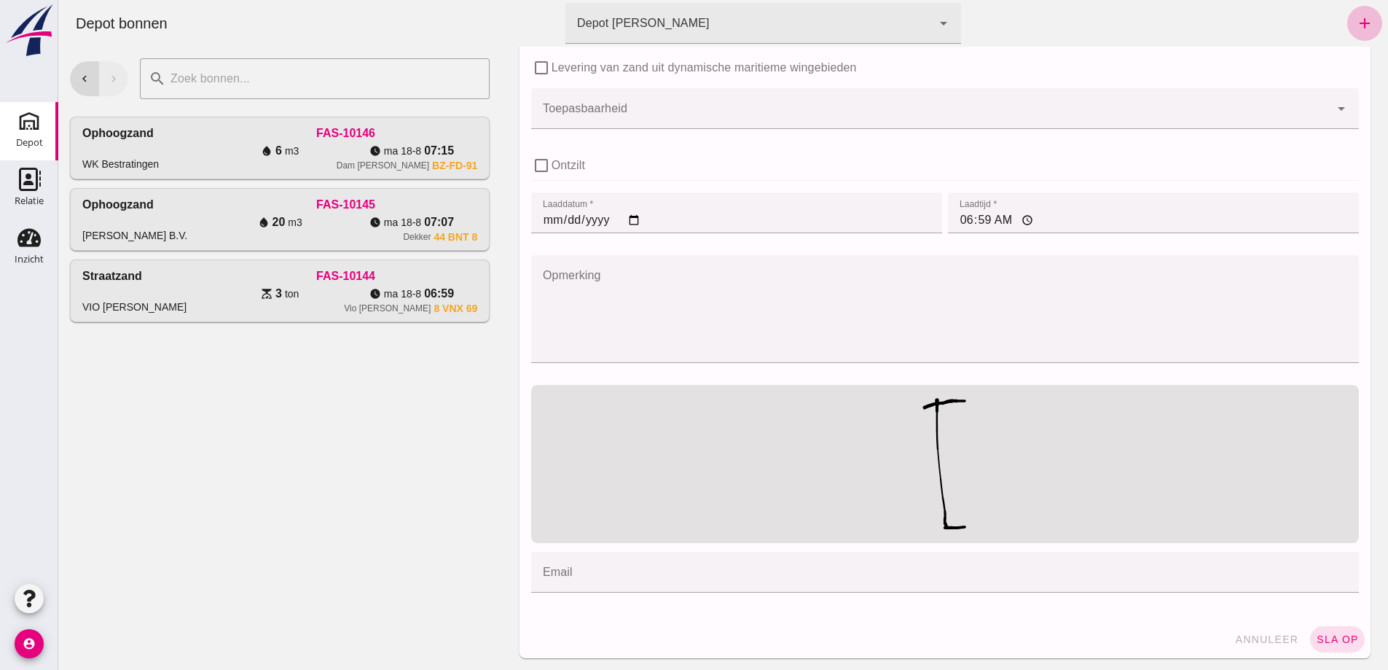
click span "sla op"
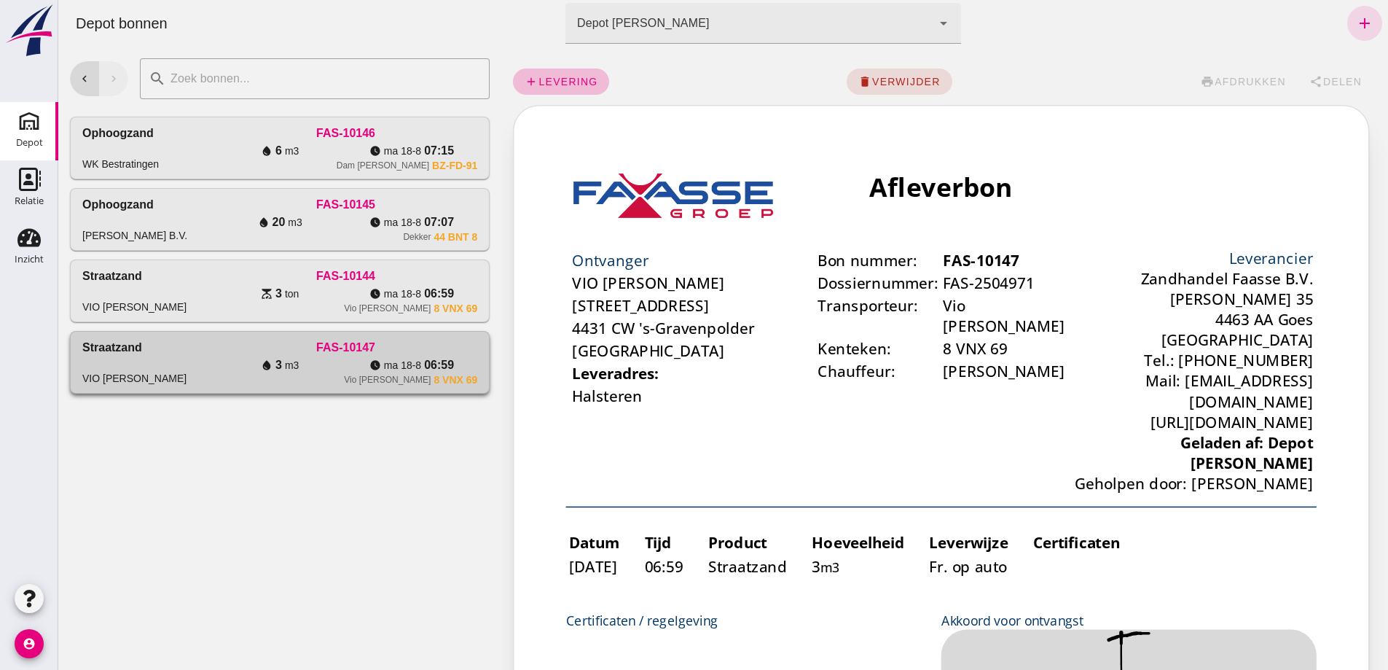
scroll to position [0, 0]
click div "FAS-10144"
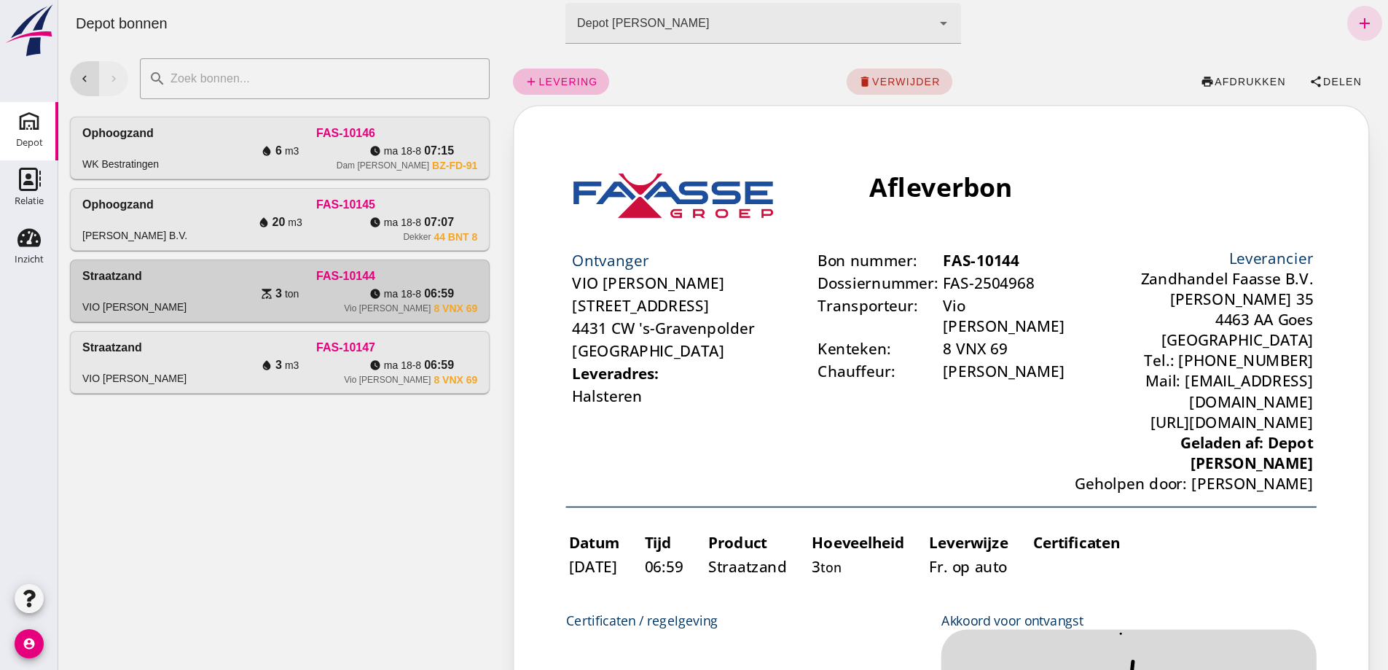
click span "verwijder"
click span "bevestig"
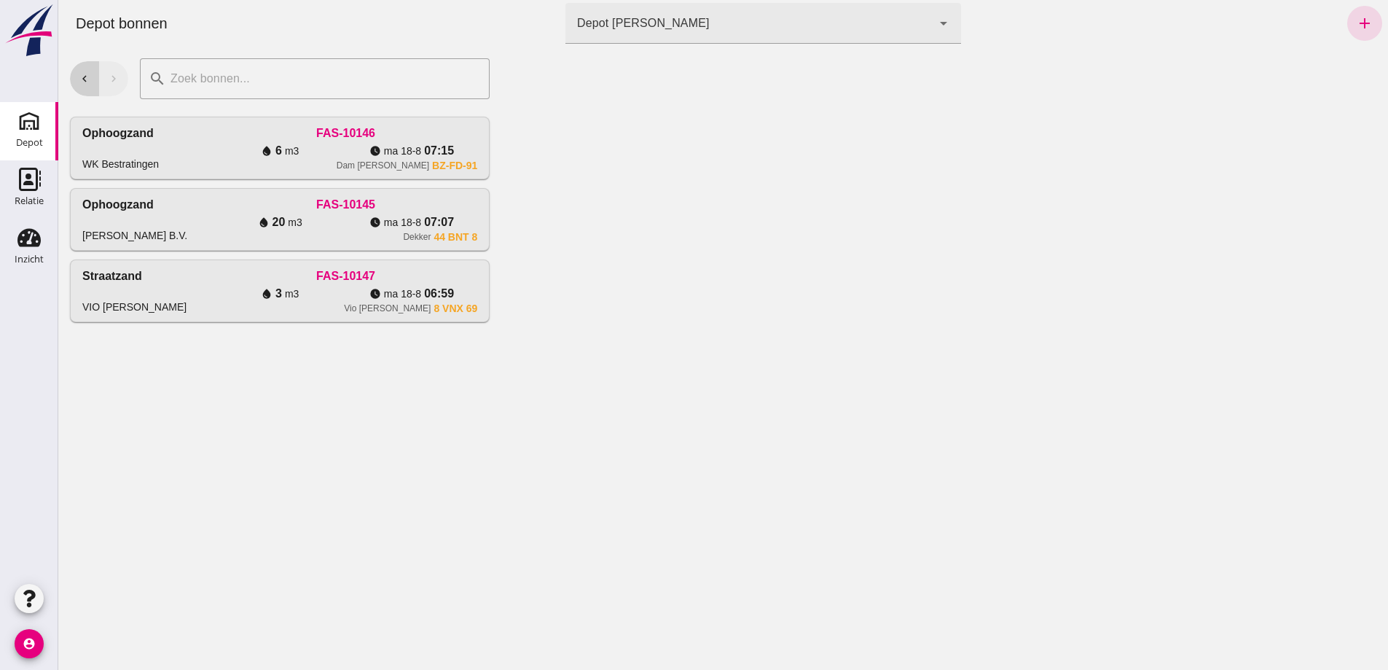
click at [75, 81] on button "chevron_left" at bounding box center [84, 78] width 29 height 35
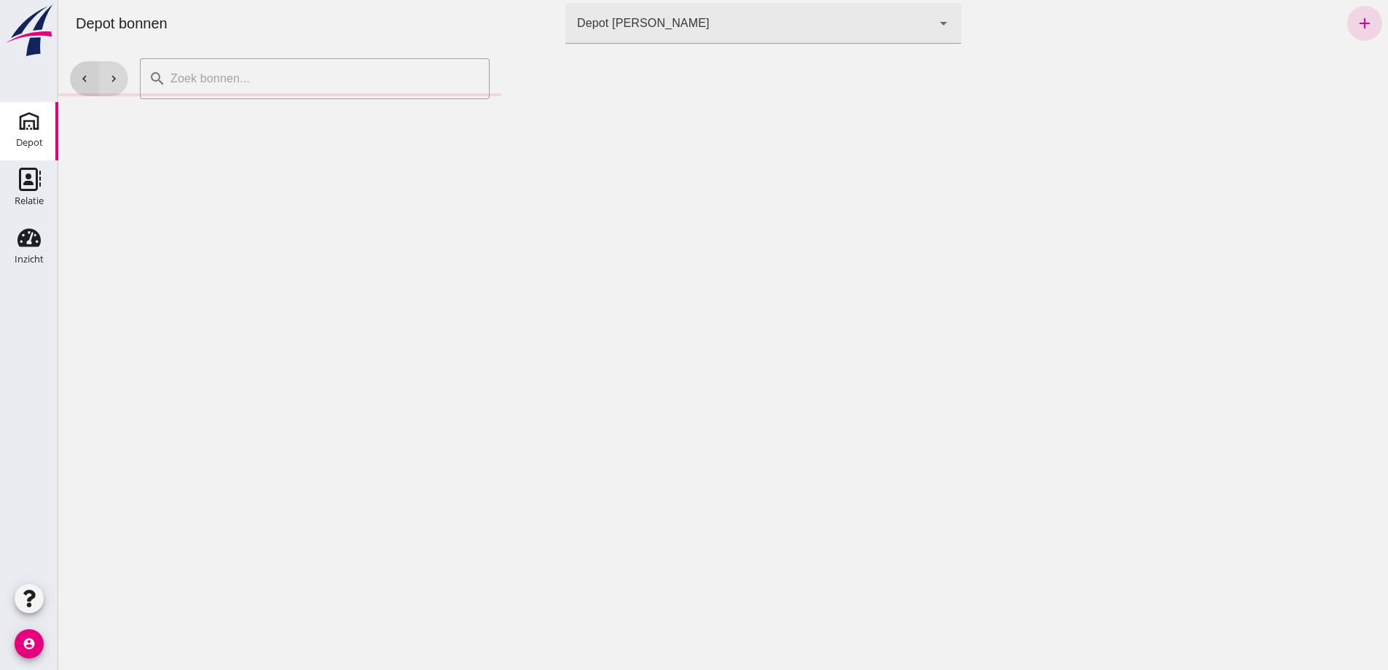
click at [77, 81] on button "chevron_left" at bounding box center [84, 78] width 29 height 35
click at [79, 83] on icon "chevron_left" at bounding box center [84, 78] width 13 height 13
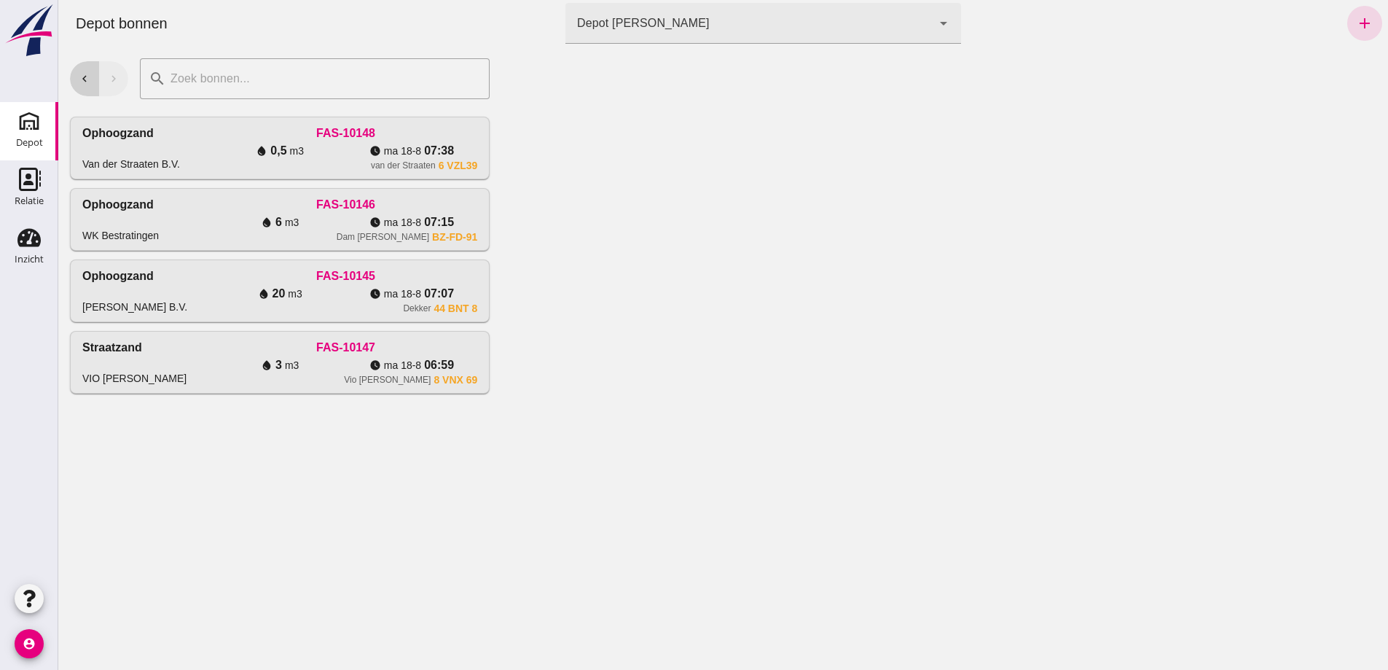
click at [87, 81] on icon "chevron_left" at bounding box center [84, 78] width 13 height 13
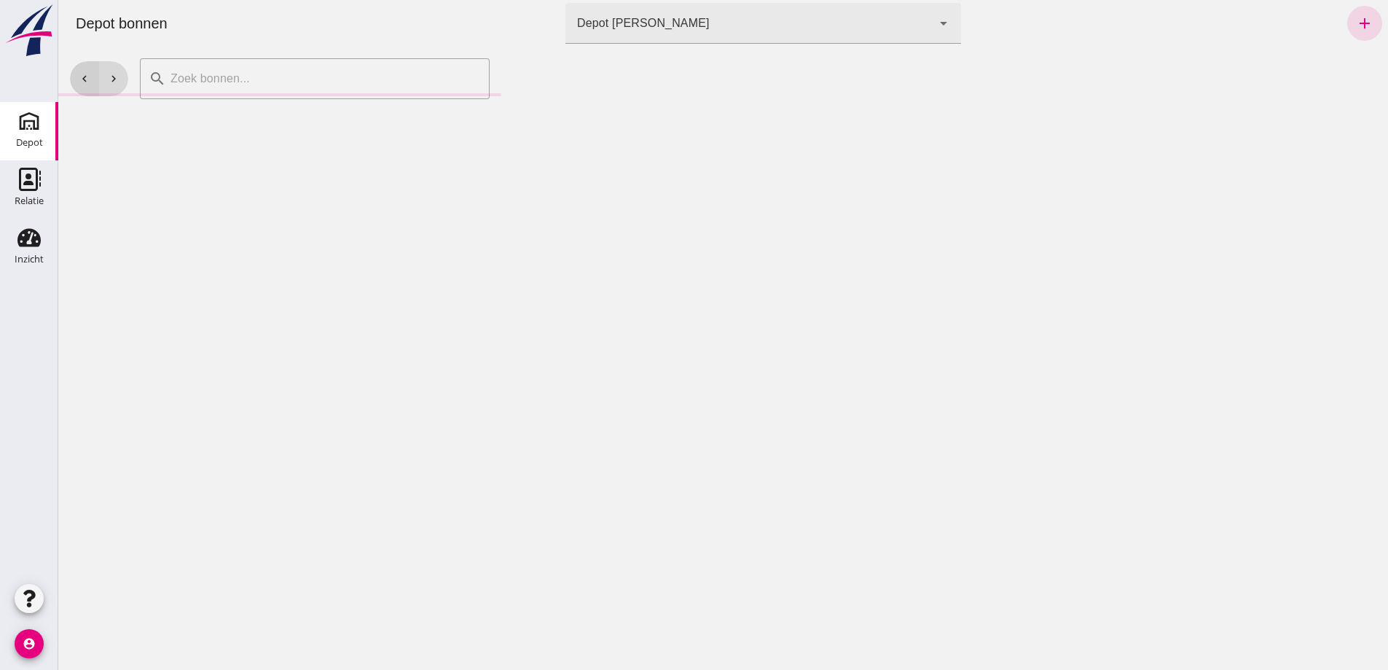
click at [85, 80] on icon "chevron_left" at bounding box center [84, 78] width 13 height 13
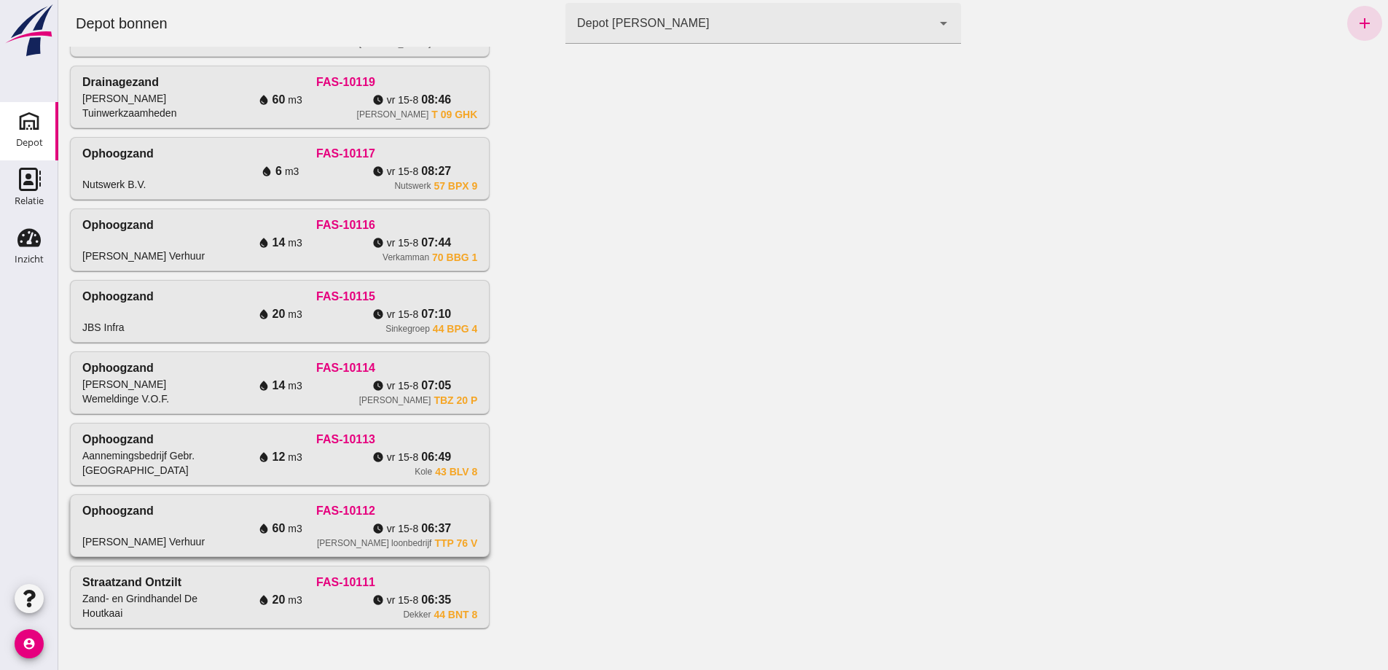
scroll to position [2352, 0]
